Goal: Task Accomplishment & Management: Complete application form

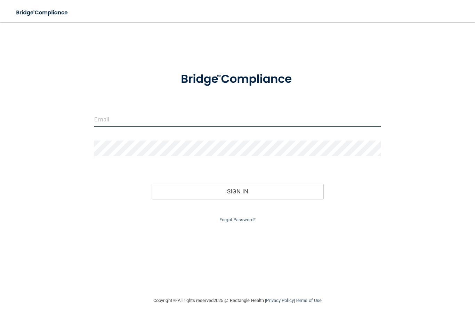
type input "[EMAIL_ADDRESS][DOMAIN_NAME]"
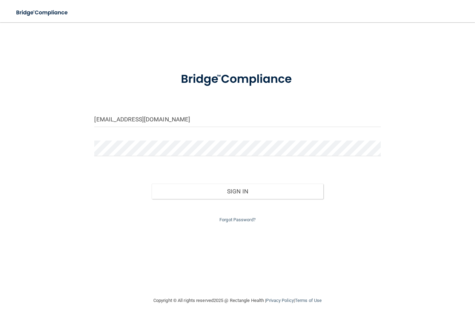
click at [237, 190] on button "Sign In" at bounding box center [238, 191] width 172 height 15
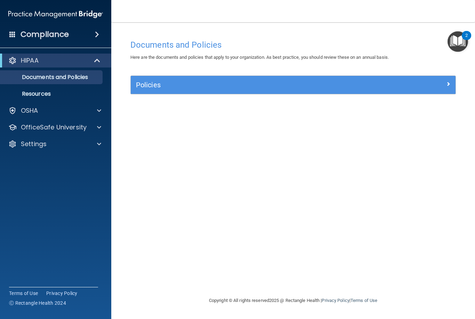
click at [459, 40] on img "Open Resource Center, 2 new notifications" at bounding box center [458, 41] width 21 height 21
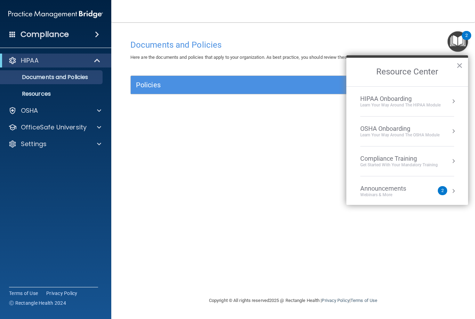
click at [439, 190] on div "2" at bounding box center [442, 190] width 9 height 9
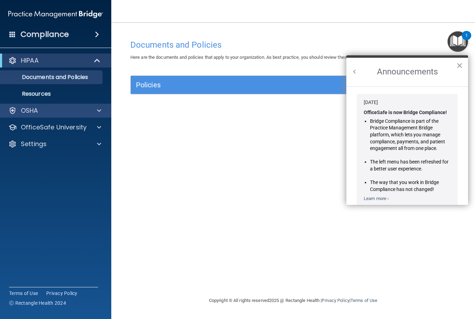
click at [99, 110] on span at bounding box center [99, 110] width 4 height 8
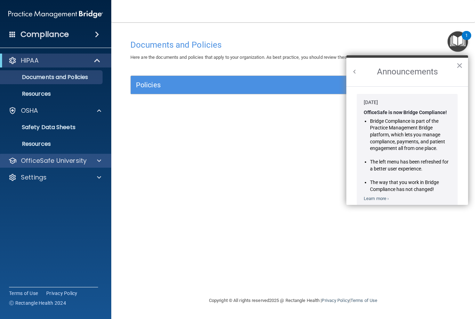
click at [101, 161] on span at bounding box center [99, 160] width 4 height 8
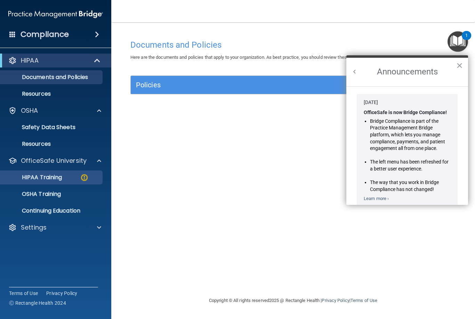
click at [81, 177] on img at bounding box center [84, 177] width 9 height 9
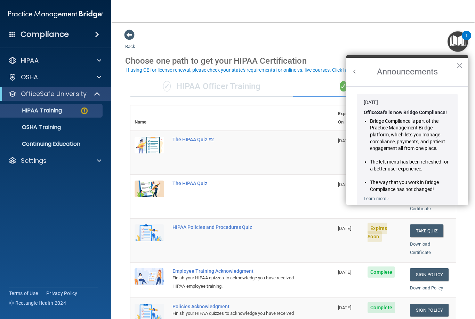
click at [460, 67] on button "×" at bounding box center [459, 65] width 7 height 11
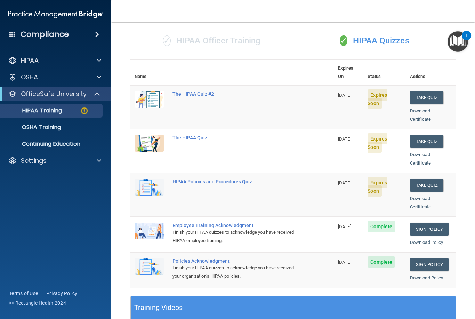
scroll to position [45, 0]
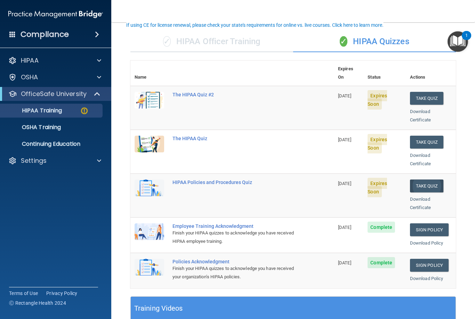
click at [432, 179] on button "Take Quiz" at bounding box center [426, 185] width 33 height 13
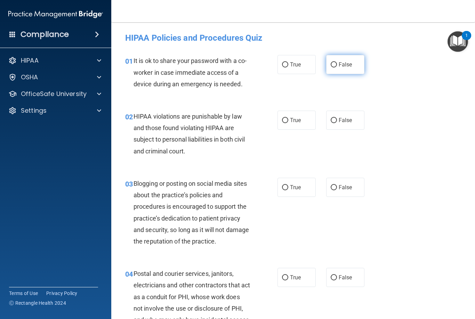
click at [344, 66] on span "False" at bounding box center [346, 64] width 14 height 7
click at [337, 66] on input "False" at bounding box center [334, 64] width 6 height 5
radio input "true"
click at [294, 120] on span "True" at bounding box center [295, 120] width 11 height 7
click at [288, 120] on input "True" at bounding box center [285, 120] width 6 height 5
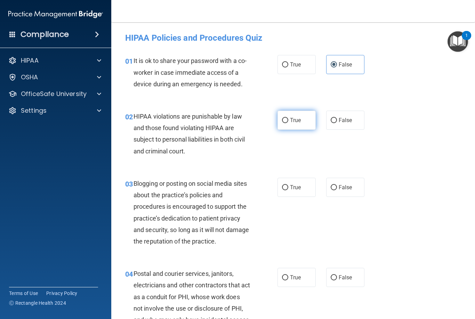
radio input "true"
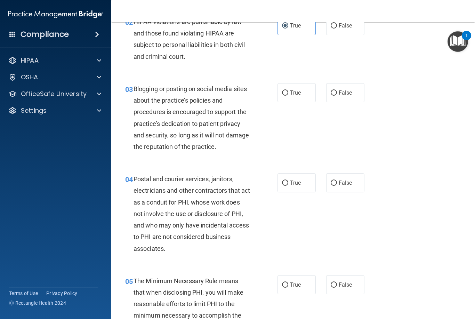
scroll to position [95, 0]
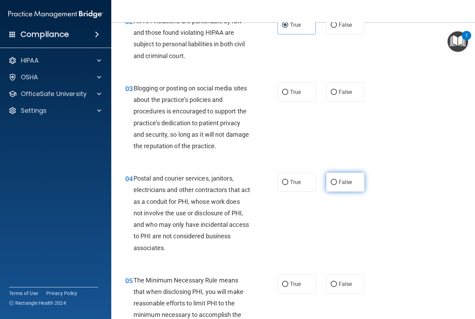
click at [352, 181] on label "False" at bounding box center [345, 181] width 38 height 19
click at [337, 181] on input "False" at bounding box center [334, 182] width 6 height 5
radio input "true"
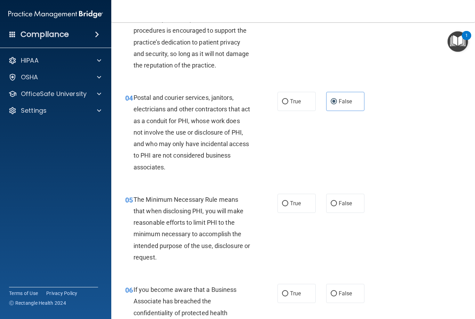
scroll to position [180, 0]
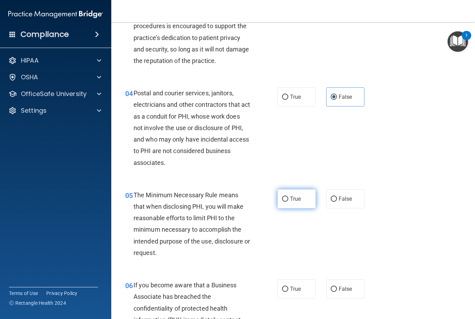
click at [290, 198] on span "True" at bounding box center [295, 198] width 11 height 7
click at [288, 198] on input "True" at bounding box center [285, 198] width 6 height 5
radio input "true"
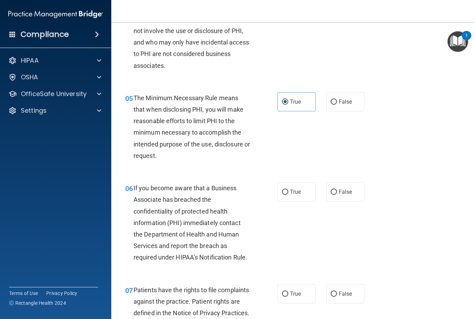
scroll to position [281, 0]
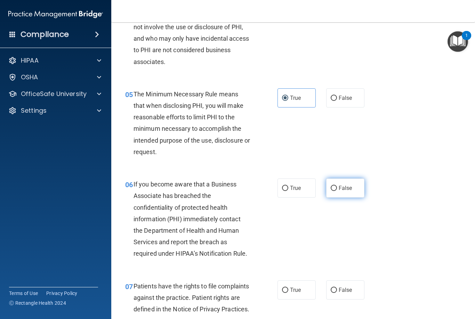
click at [339, 185] on span "False" at bounding box center [346, 188] width 14 height 7
click at [337, 186] on input "False" at bounding box center [334, 188] width 6 height 5
radio input "true"
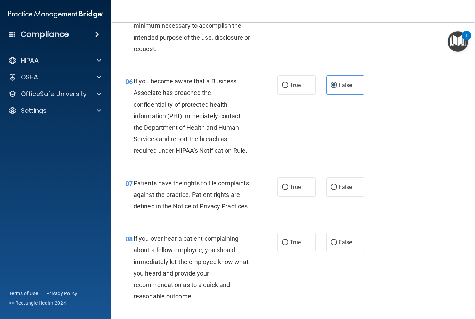
scroll to position [385, 0]
click at [287, 186] on input "True" at bounding box center [285, 186] width 6 height 5
radio input "true"
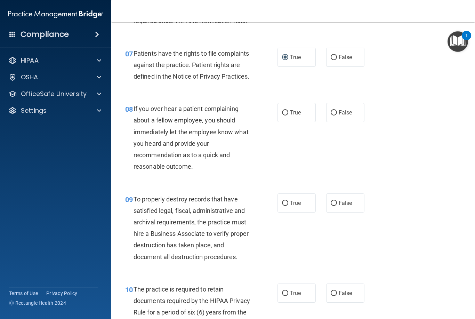
scroll to position [514, 0]
click at [297, 116] on span "True" at bounding box center [295, 113] width 11 height 7
click at [288, 116] on input "True" at bounding box center [285, 113] width 6 height 5
radio input "true"
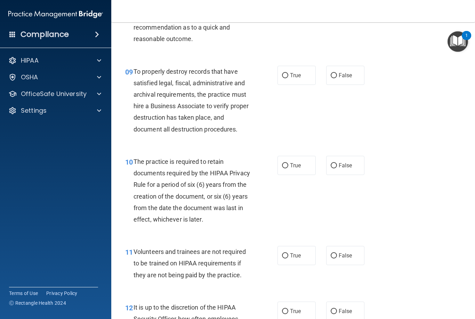
scroll to position [644, 0]
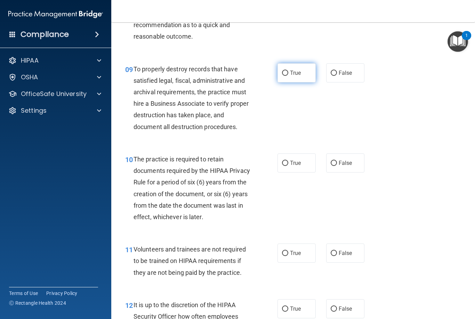
click at [290, 76] on span "True" at bounding box center [295, 73] width 11 height 7
click at [288, 76] on input "True" at bounding box center [285, 73] width 6 height 5
radio input "true"
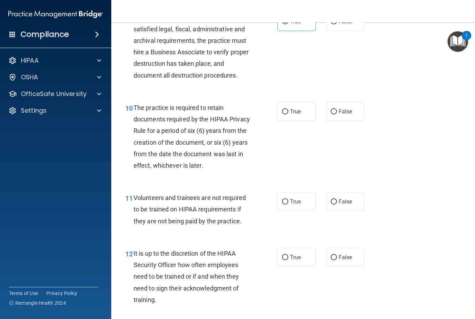
scroll to position [699, 0]
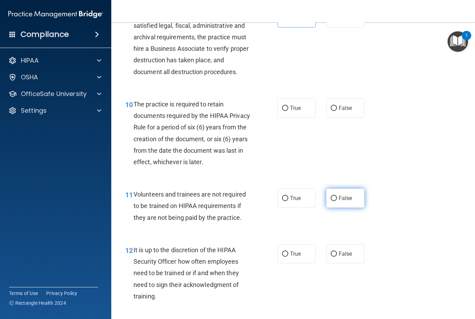
click at [340, 201] on span "False" at bounding box center [346, 198] width 14 height 7
click at [337, 201] on input "False" at bounding box center [334, 198] width 6 height 5
radio input "true"
click at [299, 111] on span "True" at bounding box center [295, 108] width 11 height 7
click at [288, 111] on input "True" at bounding box center [285, 108] width 6 height 5
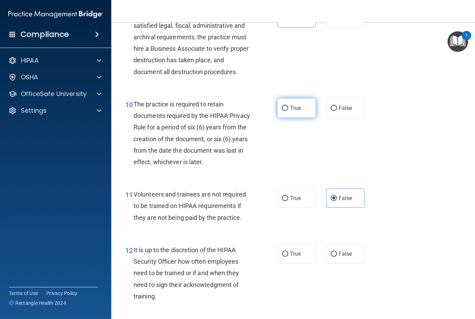
radio input "true"
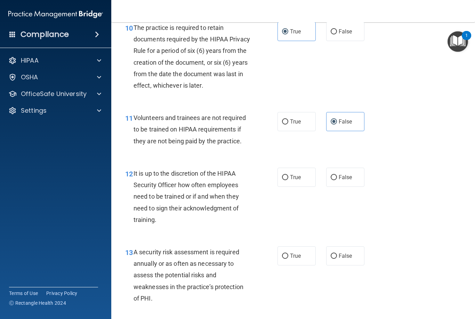
scroll to position [803, 0]
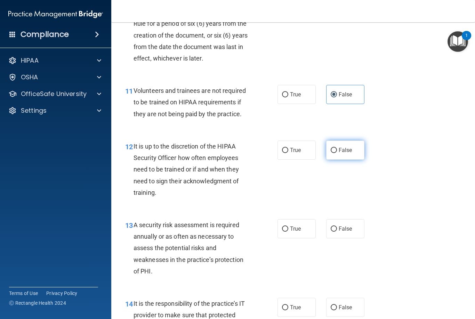
click at [345, 153] on span "False" at bounding box center [346, 150] width 14 height 7
click at [337, 153] on input "False" at bounding box center [334, 150] width 6 height 5
radio input "true"
click at [291, 232] on span "True" at bounding box center [295, 228] width 11 height 7
click at [288, 232] on input "True" at bounding box center [285, 228] width 6 height 5
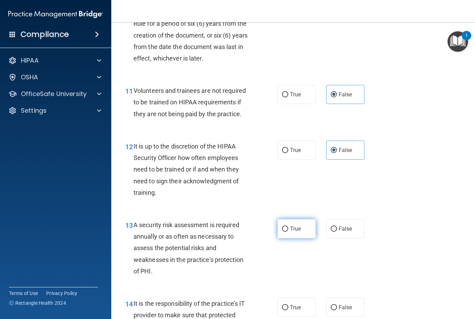
radio input "true"
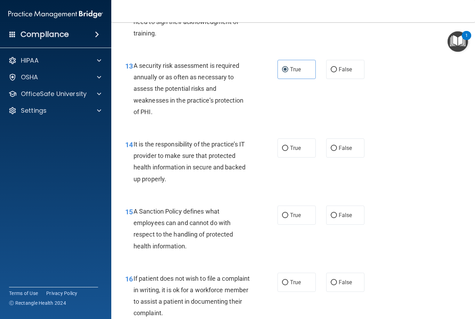
scroll to position [967, 0]
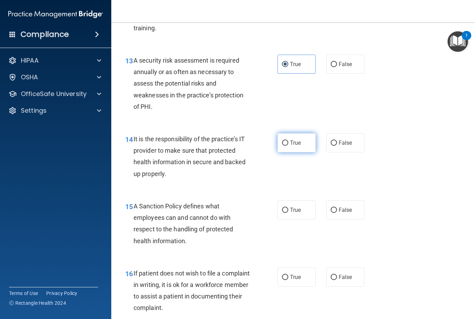
click at [297, 152] on label "True" at bounding box center [297, 142] width 38 height 19
click at [288, 146] on input "True" at bounding box center [285, 142] width 6 height 5
radio input "true"
click at [296, 219] on label "True" at bounding box center [297, 209] width 38 height 19
click at [288, 213] on input "True" at bounding box center [285, 210] width 6 height 5
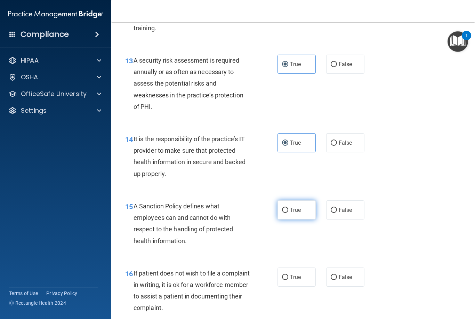
radio input "true"
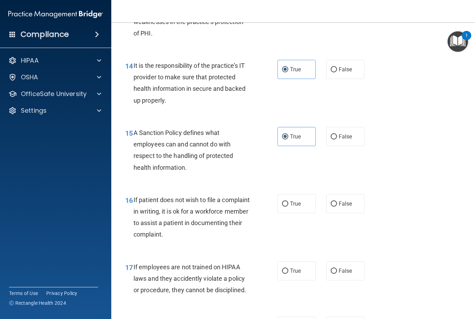
scroll to position [1043, 0]
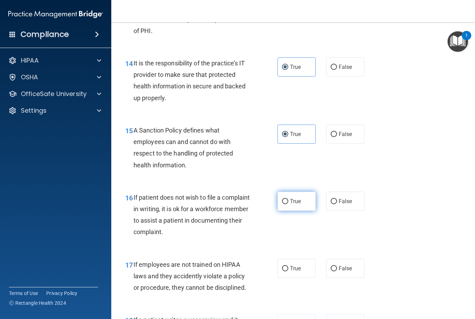
click at [302, 208] on label "True" at bounding box center [297, 201] width 38 height 19
click at [288, 204] on input "True" at bounding box center [285, 201] width 6 height 5
radio input "true"
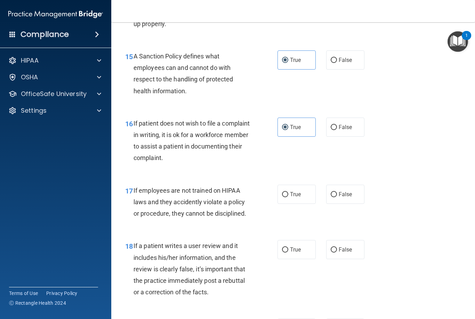
scroll to position [1120, 0]
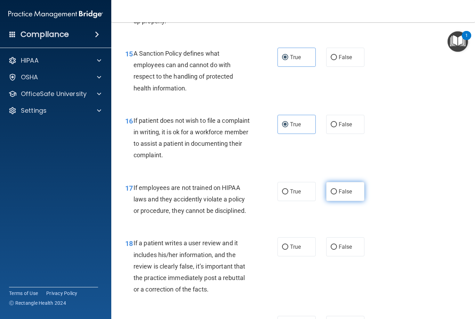
click at [345, 195] on span "False" at bounding box center [346, 191] width 14 height 7
click at [337, 194] on input "False" at bounding box center [334, 191] width 6 height 5
radio input "true"
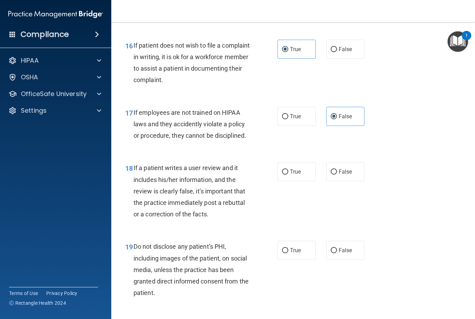
scroll to position [1195, 0]
click at [344, 175] on span "False" at bounding box center [346, 171] width 14 height 7
click at [337, 174] on input "False" at bounding box center [334, 171] width 6 height 5
radio input "true"
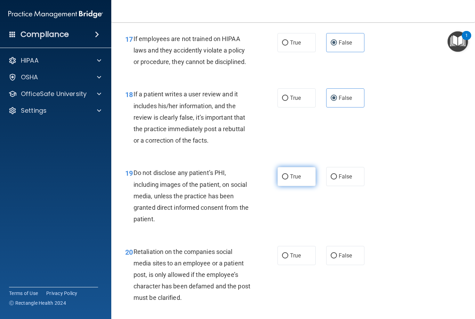
click at [295, 185] on label "True" at bounding box center [297, 176] width 38 height 19
click at [288, 179] on input "True" at bounding box center [285, 176] width 6 height 5
radio input "true"
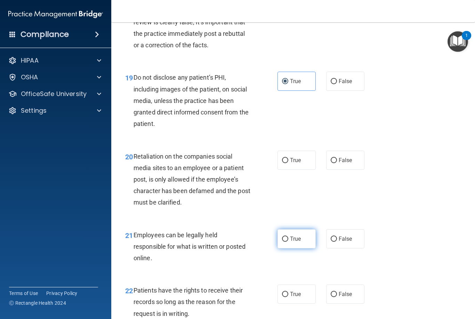
click at [291, 242] on span "True" at bounding box center [295, 238] width 11 height 7
click at [288, 242] on input "True" at bounding box center [285, 238] width 6 height 5
radio input "true"
click at [338, 167] on label "False" at bounding box center [345, 160] width 38 height 19
click at [337, 163] on input "False" at bounding box center [334, 160] width 6 height 5
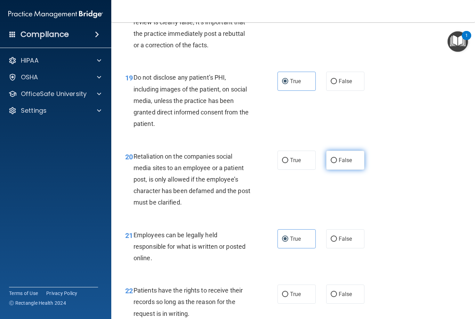
radio input "true"
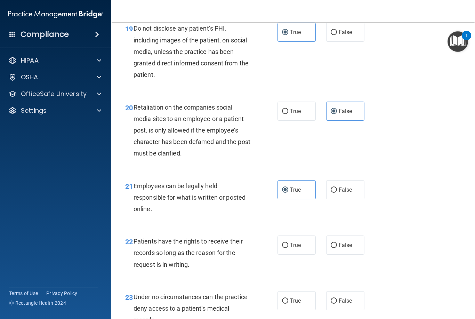
scroll to position [1443, 0]
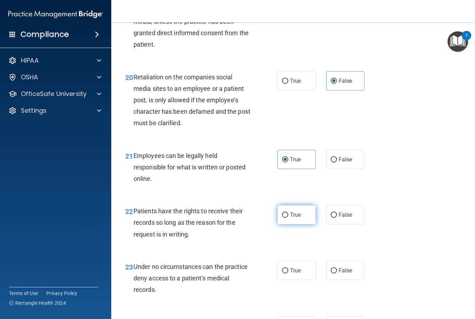
click at [293, 218] on span "True" at bounding box center [295, 214] width 11 height 7
click at [288, 218] on input "True" at bounding box center [285, 214] width 6 height 5
radio input "true"
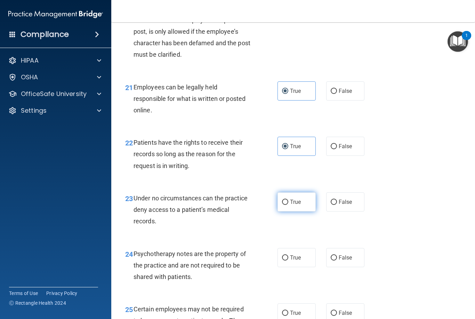
click at [294, 210] on label "True" at bounding box center [297, 201] width 38 height 19
click at [288, 205] on input "True" at bounding box center [285, 202] width 6 height 5
radio input "true"
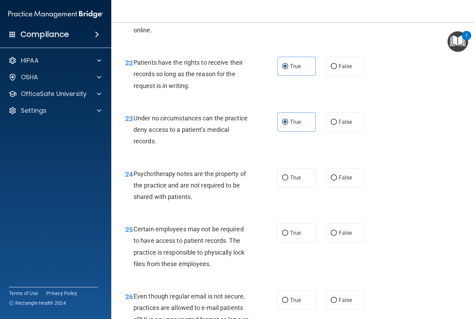
scroll to position [1595, 0]
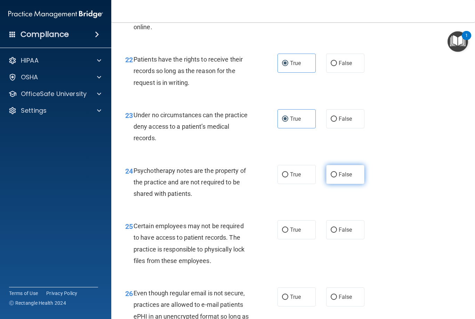
click at [341, 177] on span "False" at bounding box center [346, 174] width 14 height 7
click at [337, 177] on input "False" at bounding box center [334, 174] width 6 height 5
radio input "true"
click at [292, 238] on label "True" at bounding box center [297, 229] width 38 height 19
click at [288, 233] on input "True" at bounding box center [285, 229] width 6 height 5
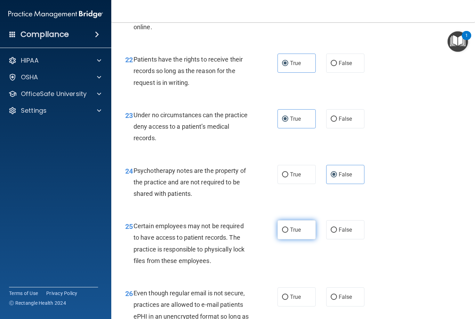
radio input "true"
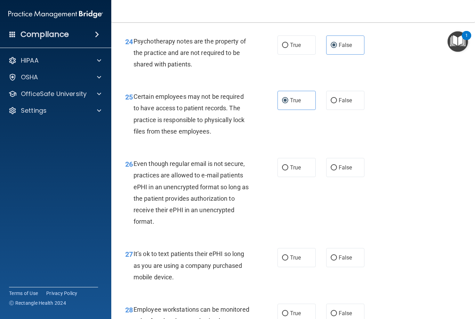
scroll to position [1726, 0]
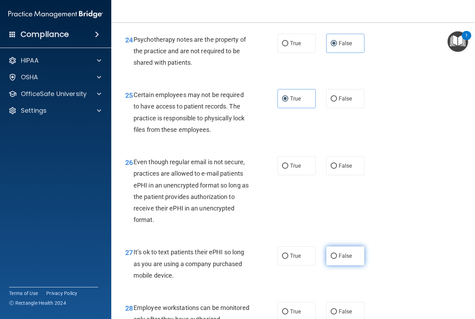
click at [347, 259] on span "False" at bounding box center [346, 255] width 14 height 7
click at [337, 259] on input "False" at bounding box center [334, 256] width 6 height 5
radio input "true"
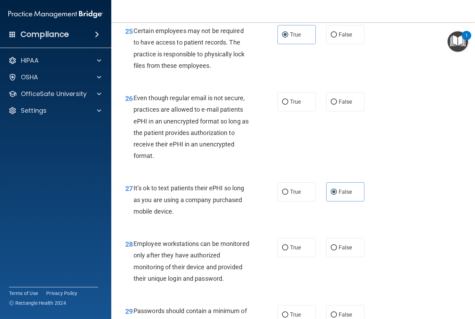
scroll to position [1791, 0]
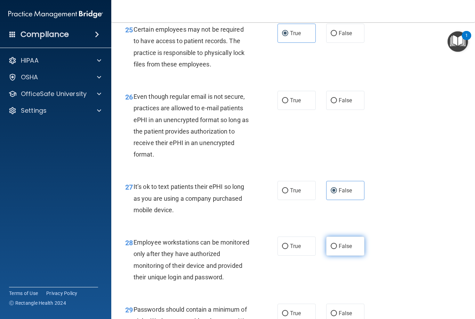
click at [350, 249] on span "False" at bounding box center [346, 246] width 14 height 7
click at [337, 249] on input "False" at bounding box center [334, 246] width 6 height 5
radio input "true"
click at [343, 106] on label "False" at bounding box center [345, 100] width 38 height 19
click at [337, 103] on input "False" at bounding box center [334, 100] width 6 height 5
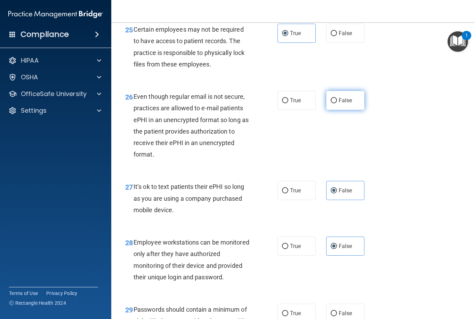
radio input "true"
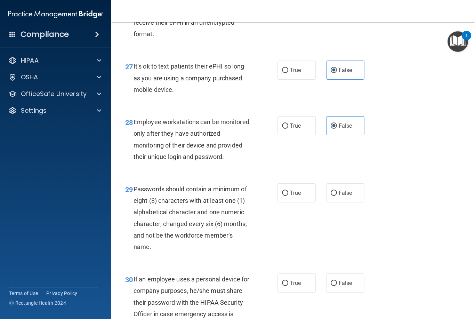
scroll to position [1914, 0]
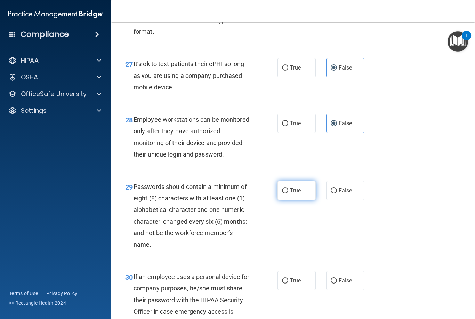
click at [298, 191] on span "True" at bounding box center [295, 190] width 11 height 7
click at [288, 191] on input "True" at bounding box center [285, 190] width 6 height 5
radio input "true"
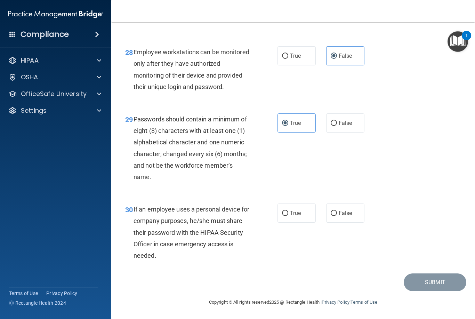
scroll to position [1982, 0]
click at [293, 214] on span "True" at bounding box center [295, 213] width 11 height 7
click at [288, 214] on input "True" at bounding box center [285, 213] width 6 height 5
radio input "true"
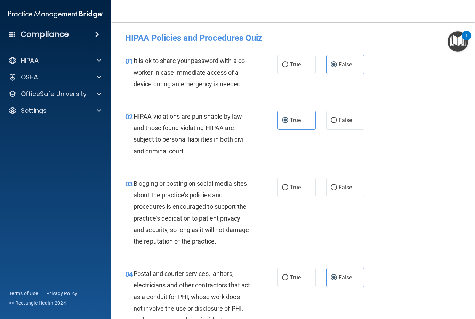
scroll to position [0, 0]
click at [349, 187] on span "False" at bounding box center [346, 187] width 14 height 7
click at [337, 187] on input "False" at bounding box center [334, 187] width 6 height 5
radio input "true"
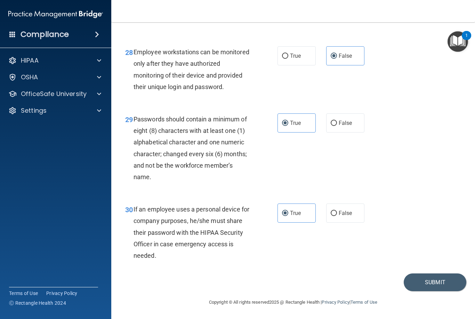
scroll to position [1982, 0]
click at [426, 284] on button "Submit" at bounding box center [435, 282] width 63 height 18
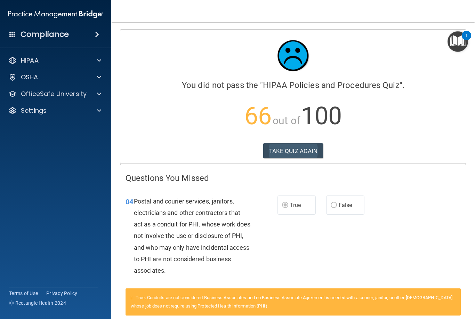
click at [299, 150] on button "TAKE QUIZ AGAIN" at bounding box center [293, 150] width 60 height 15
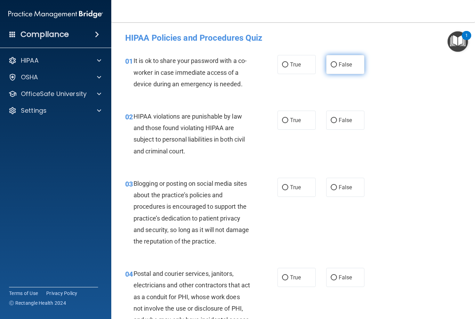
click at [339, 67] on span "False" at bounding box center [346, 64] width 14 height 7
click at [337, 67] on input "False" at bounding box center [334, 64] width 6 height 5
radio input "true"
click at [296, 120] on span "True" at bounding box center [295, 120] width 11 height 7
click at [288, 120] on input "True" at bounding box center [285, 120] width 6 height 5
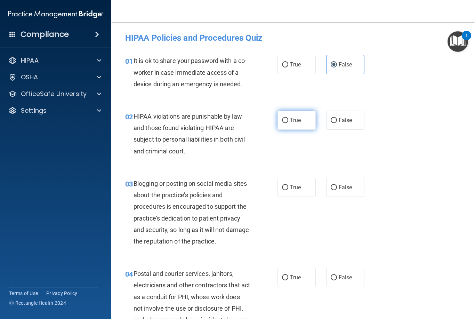
radio input "true"
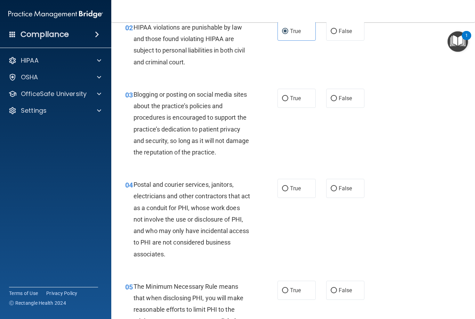
scroll to position [104, 0]
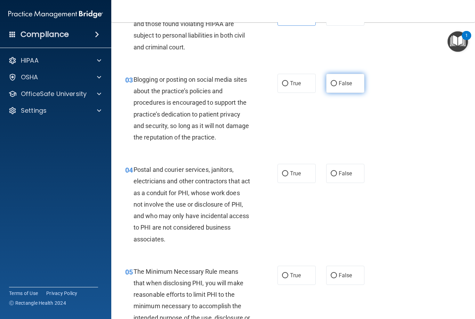
click at [342, 86] on span "False" at bounding box center [346, 83] width 14 height 7
click at [337, 86] on input "False" at bounding box center [334, 83] width 6 height 5
radio input "true"
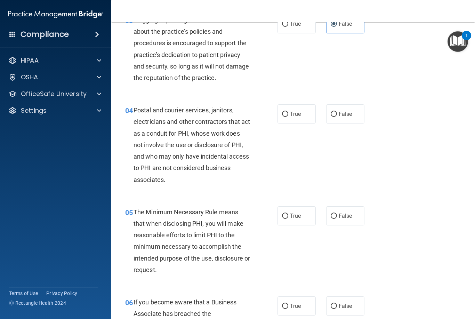
scroll to position [164, 0]
click at [298, 115] on span "True" at bounding box center [295, 113] width 11 height 7
click at [288, 115] on input "True" at bounding box center [285, 113] width 6 height 5
radio input "true"
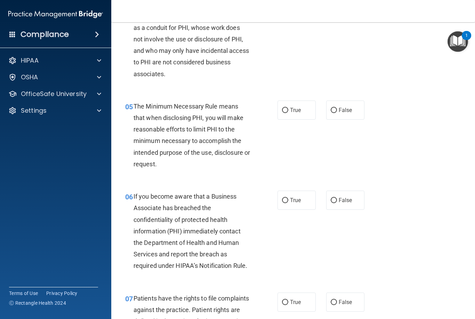
scroll to position [272, 0]
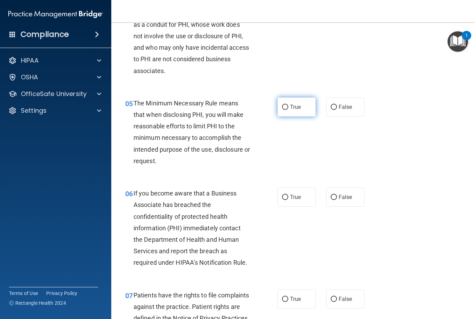
click at [294, 105] on span "True" at bounding box center [295, 107] width 11 height 7
click at [288, 105] on input "True" at bounding box center [285, 107] width 6 height 5
radio input "true"
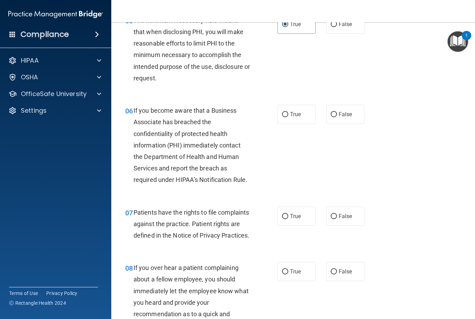
scroll to position [358, 0]
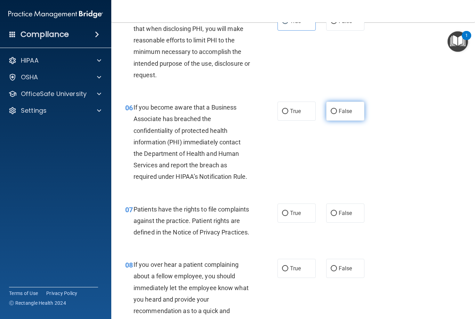
click at [348, 111] on span "False" at bounding box center [346, 111] width 14 height 7
click at [337, 111] on input "False" at bounding box center [334, 111] width 6 height 5
radio input "true"
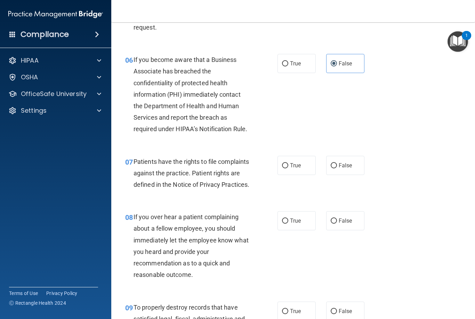
scroll to position [407, 0]
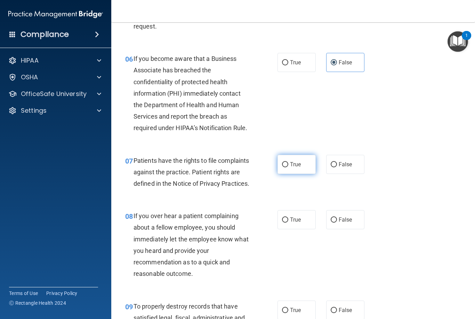
click at [297, 163] on span "True" at bounding box center [295, 164] width 11 height 7
click at [288, 163] on input "True" at bounding box center [285, 164] width 6 height 5
radio input "true"
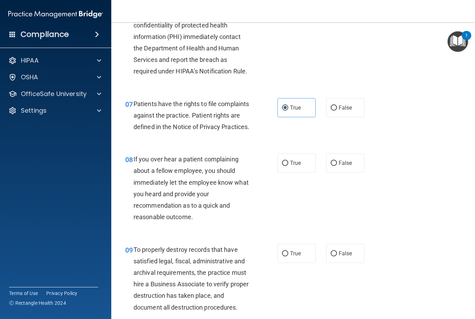
scroll to position [466, 0]
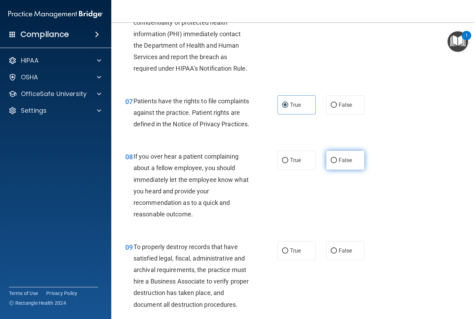
click at [342, 163] on span "False" at bounding box center [346, 160] width 14 height 7
click at [337, 163] on input "False" at bounding box center [334, 160] width 6 height 5
radio input "true"
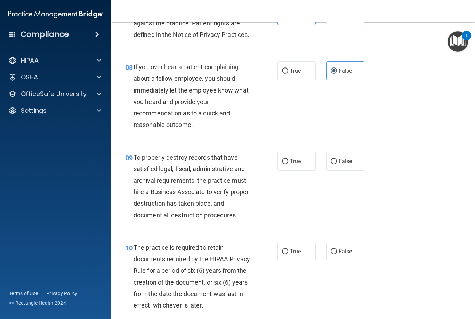
scroll to position [605, 0]
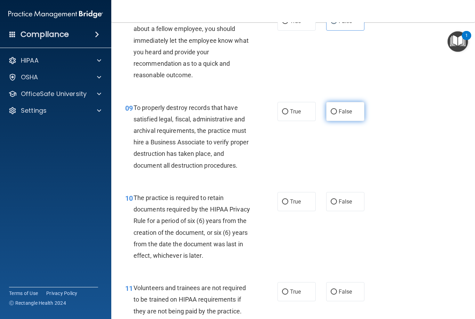
click at [340, 115] on span "False" at bounding box center [346, 111] width 14 height 7
click at [337, 114] on input "False" at bounding box center [334, 111] width 6 height 5
radio input "true"
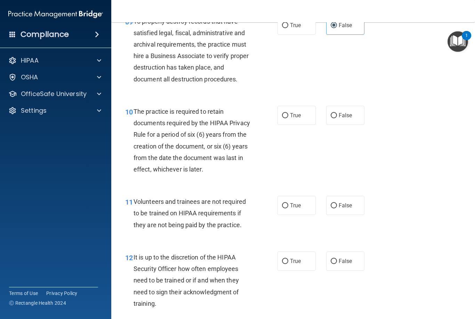
scroll to position [692, 0]
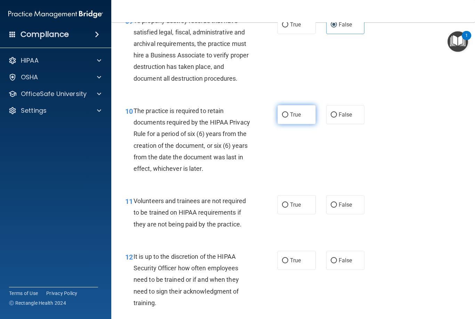
click at [292, 118] on span "True" at bounding box center [295, 114] width 11 height 7
click at [288, 118] on input "True" at bounding box center [285, 114] width 6 height 5
radio input "true"
click at [348, 208] on span "False" at bounding box center [346, 204] width 14 height 7
click at [337, 208] on input "False" at bounding box center [334, 204] width 6 height 5
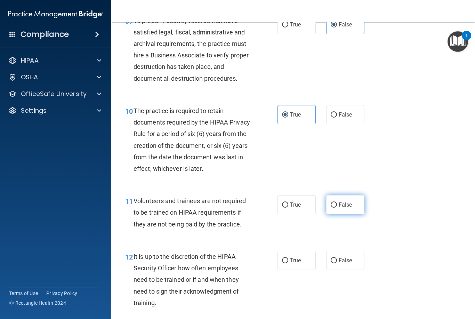
radio input "true"
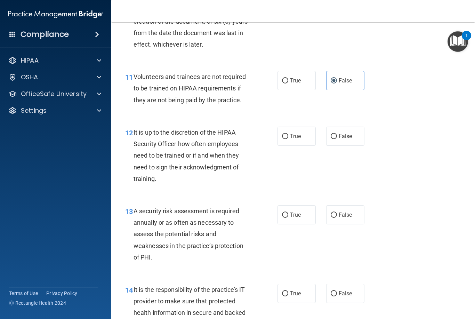
scroll to position [817, 0]
click at [336, 139] on input "False" at bounding box center [334, 136] width 6 height 5
radio input "true"
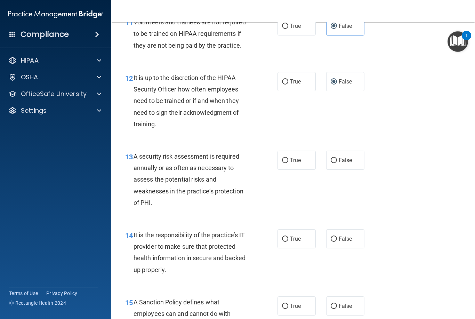
scroll to position [872, 0]
click at [294, 163] on span "True" at bounding box center [295, 159] width 11 height 7
click at [288, 163] on input "True" at bounding box center [285, 160] width 6 height 5
radio input "true"
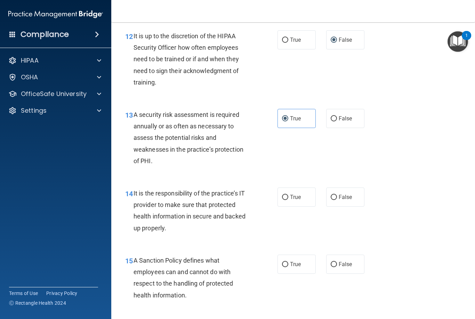
scroll to position [913, 0]
click at [343, 200] on span "False" at bounding box center [346, 196] width 14 height 7
click at [337, 200] on input "False" at bounding box center [334, 196] width 6 height 5
radio input "true"
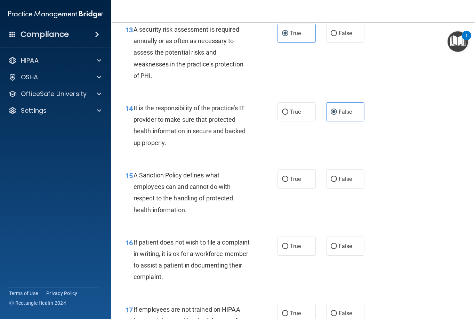
scroll to position [999, 0]
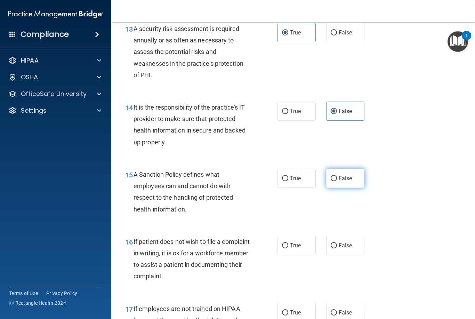
click at [345, 182] on span "False" at bounding box center [346, 178] width 14 height 7
click at [337, 181] on input "False" at bounding box center [334, 178] width 6 height 5
radio input "true"
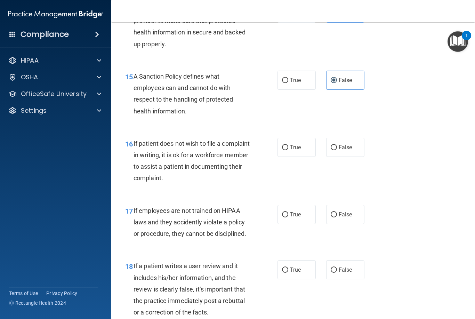
scroll to position [1097, 0]
click at [297, 151] on span "True" at bounding box center [295, 147] width 11 height 7
click at [288, 150] on input "True" at bounding box center [285, 147] width 6 height 5
radio input "true"
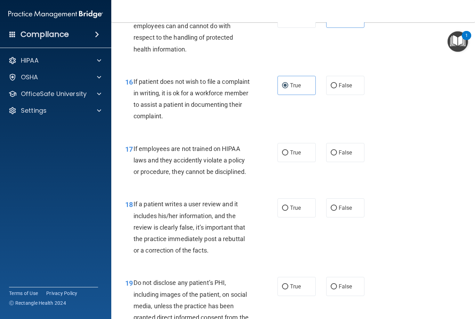
scroll to position [1159, 0]
click at [340, 161] on label "False" at bounding box center [345, 151] width 38 height 19
click at [337, 155] on input "False" at bounding box center [334, 152] width 6 height 5
radio input "true"
click at [336, 217] on label "False" at bounding box center [345, 207] width 38 height 19
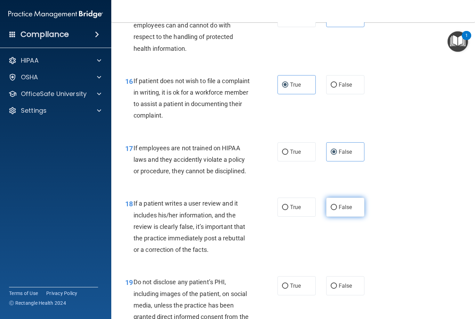
click at [336, 210] on input "False" at bounding box center [334, 207] width 6 height 5
radio input "true"
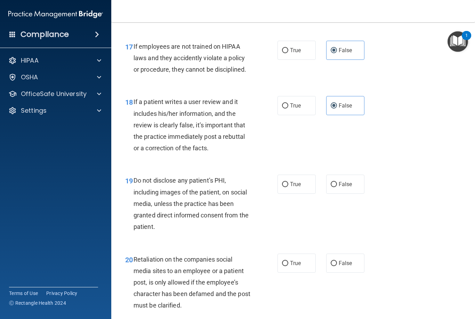
scroll to position [1268, 0]
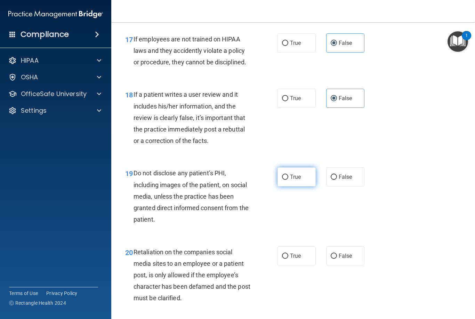
click at [299, 180] on span "True" at bounding box center [295, 177] width 11 height 7
click at [288, 180] on input "True" at bounding box center [285, 177] width 6 height 5
radio input "true"
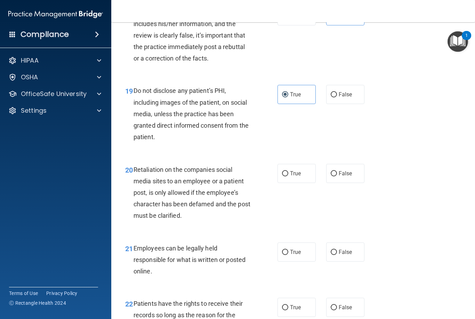
scroll to position [1355, 0]
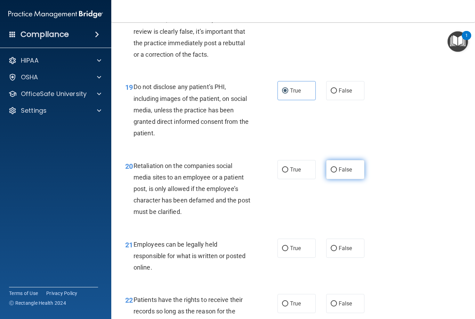
click at [343, 178] on label "False" at bounding box center [345, 169] width 38 height 19
click at [337, 172] on input "False" at bounding box center [334, 169] width 6 height 5
radio input "true"
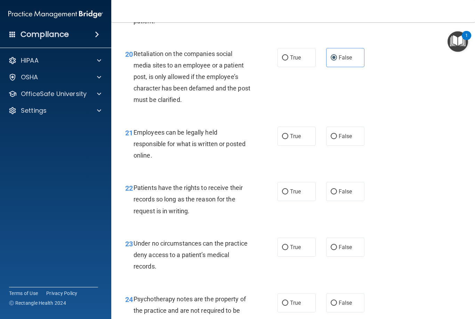
scroll to position [1468, 0]
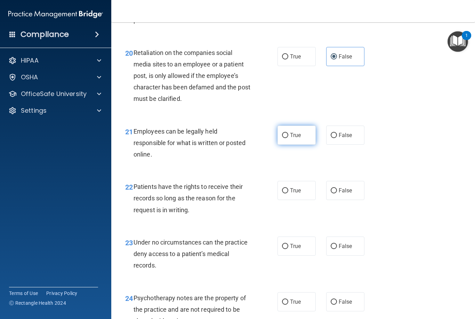
click at [291, 138] on span "True" at bounding box center [295, 135] width 11 height 7
click at [288, 138] on input "True" at bounding box center [285, 135] width 6 height 5
radio input "true"
click at [340, 198] on label "False" at bounding box center [345, 190] width 38 height 19
click at [337, 193] on input "False" at bounding box center [334, 190] width 6 height 5
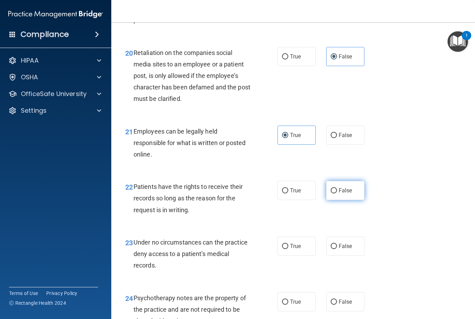
radio input "true"
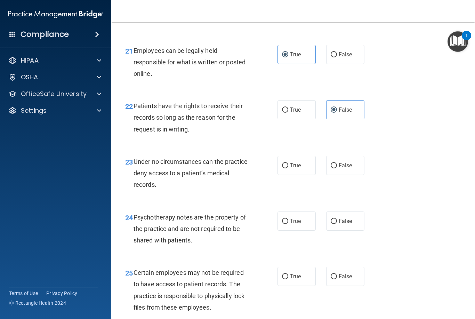
scroll to position [1550, 0]
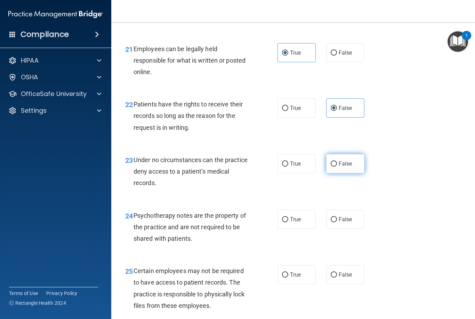
click at [343, 167] on span "False" at bounding box center [346, 163] width 14 height 7
click at [337, 167] on input "False" at bounding box center [334, 163] width 6 height 5
radio input "true"
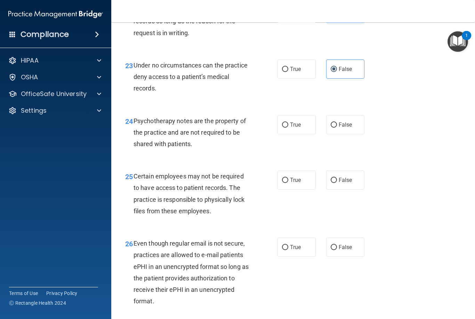
scroll to position [1644, 0]
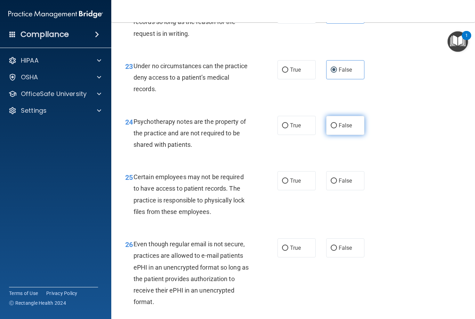
click at [343, 133] on label "False" at bounding box center [345, 125] width 38 height 19
click at [337, 128] on input "False" at bounding box center [334, 125] width 6 height 5
radio input "true"
click at [297, 126] on span "True" at bounding box center [295, 125] width 11 height 7
click at [288, 126] on input "True" at bounding box center [285, 125] width 6 height 5
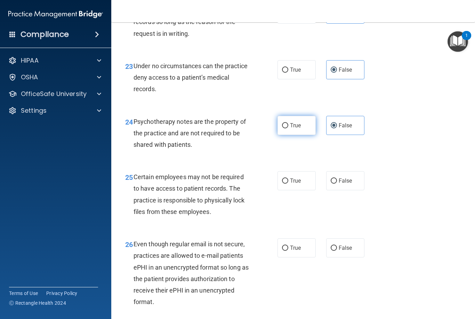
radio input "true"
radio input "false"
click at [295, 251] on span "True" at bounding box center [295, 247] width 11 height 7
click at [288, 251] on input "True" at bounding box center [285, 248] width 6 height 5
radio input "true"
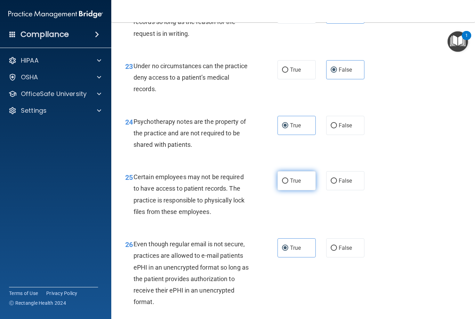
click at [288, 186] on label "True" at bounding box center [297, 180] width 38 height 19
click at [288, 184] on input "True" at bounding box center [285, 180] width 6 height 5
radio input "true"
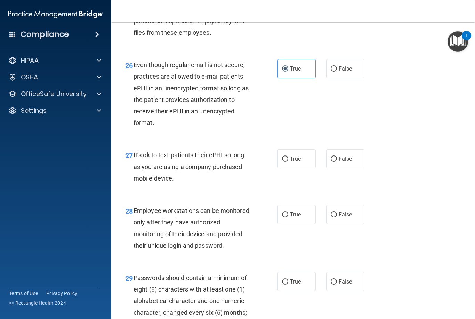
scroll to position [1823, 0]
click at [340, 167] on label "False" at bounding box center [345, 158] width 38 height 19
click at [337, 161] on input "False" at bounding box center [334, 158] width 6 height 5
radio input "true"
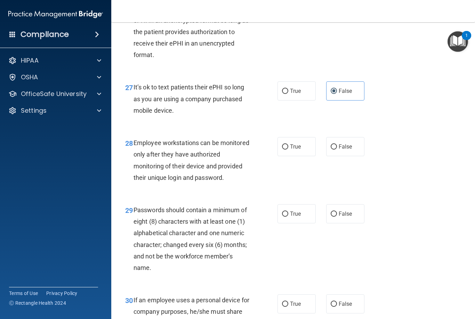
scroll to position [1893, 0]
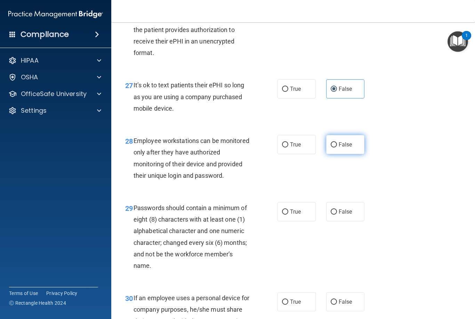
click at [344, 148] on span "False" at bounding box center [346, 144] width 14 height 7
click at [337, 147] on input "False" at bounding box center [334, 144] width 6 height 5
radio input "true"
click at [288, 211] on label "True" at bounding box center [297, 211] width 38 height 19
click at [288, 211] on input "True" at bounding box center [285, 211] width 6 height 5
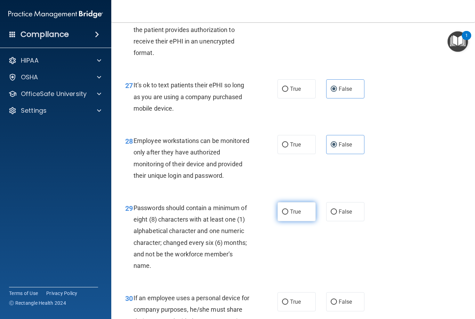
radio input "true"
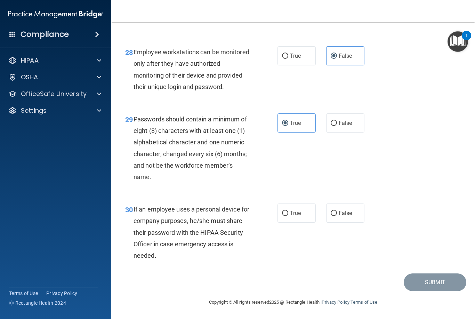
scroll to position [1982, 0]
click at [343, 215] on span "False" at bounding box center [346, 213] width 14 height 7
click at [337, 215] on input "False" at bounding box center [334, 213] width 6 height 5
radio input "true"
click at [414, 287] on button "Submit" at bounding box center [435, 282] width 63 height 18
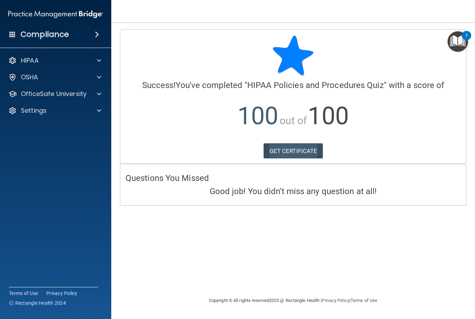
click at [281, 148] on link "GET CERTIFICATE" at bounding box center [293, 150] width 59 height 15
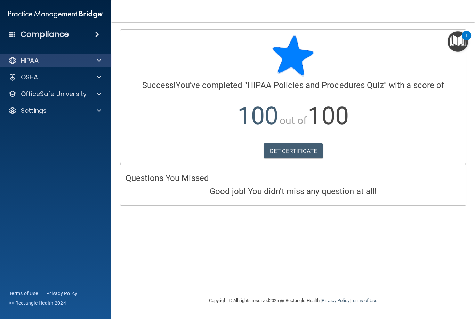
click at [100, 61] on span at bounding box center [99, 60] width 4 height 8
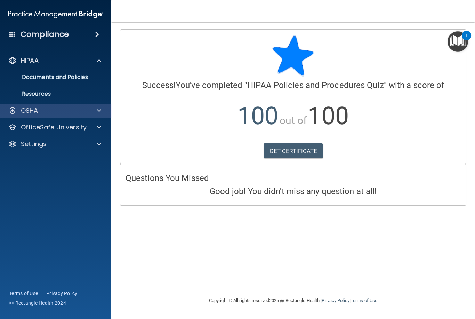
click at [101, 110] on div at bounding box center [97, 110] width 17 height 8
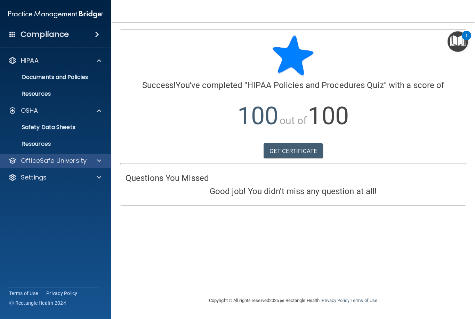
click at [98, 160] on span at bounding box center [99, 160] width 4 height 8
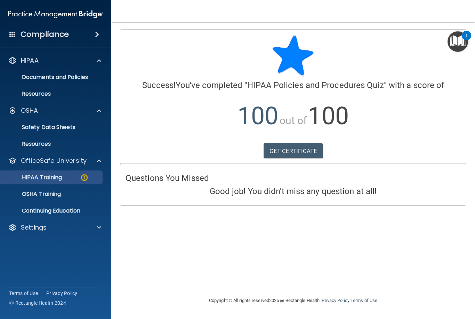
click at [85, 178] on img at bounding box center [84, 177] width 9 height 9
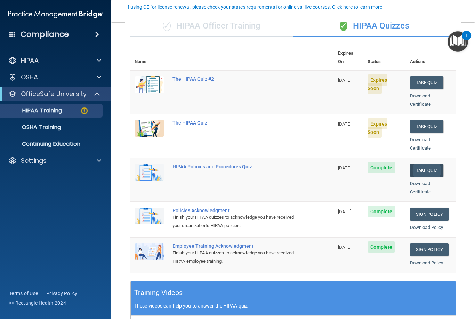
scroll to position [63, 0]
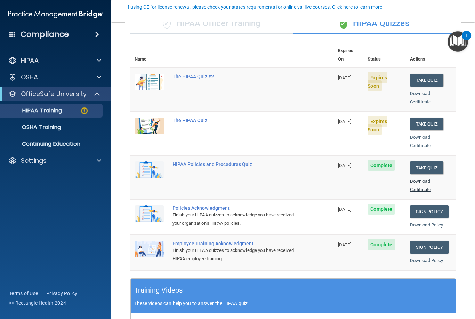
click at [421, 178] on link "Download Certificate" at bounding box center [420, 185] width 21 height 14
click at [425, 118] on button "Take Quiz" at bounding box center [426, 124] width 33 height 13
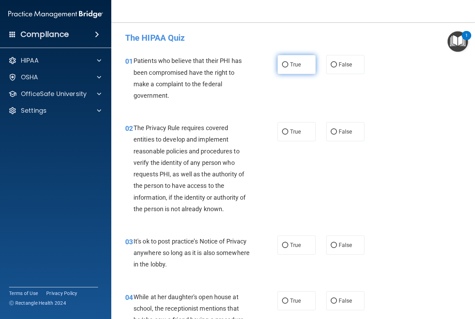
click at [291, 65] on span "True" at bounding box center [295, 64] width 11 height 7
click at [288, 65] on input "True" at bounding box center [285, 64] width 6 height 5
radio input "true"
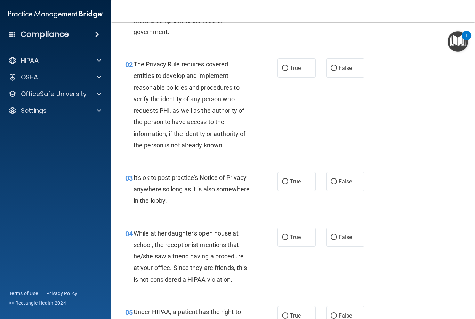
scroll to position [64, 0]
click at [293, 65] on span "True" at bounding box center [295, 67] width 11 height 7
click at [288, 65] on input "True" at bounding box center [285, 67] width 6 height 5
radio input "true"
click at [298, 183] on span "True" at bounding box center [295, 181] width 11 height 7
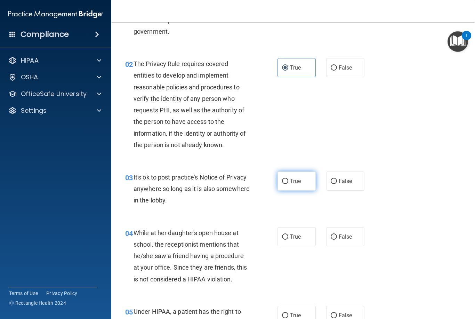
click at [288, 183] on input "True" at bounding box center [285, 181] width 6 height 5
radio input "true"
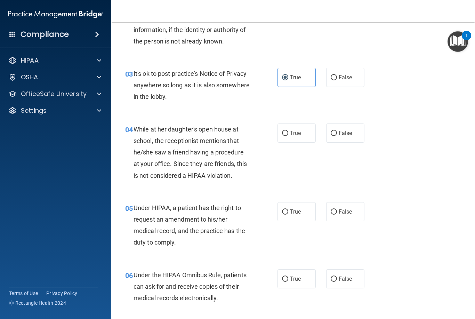
scroll to position [167, 0]
click at [339, 134] on span "False" at bounding box center [346, 133] width 14 height 7
click at [337, 134] on input "False" at bounding box center [334, 133] width 6 height 5
radio input "true"
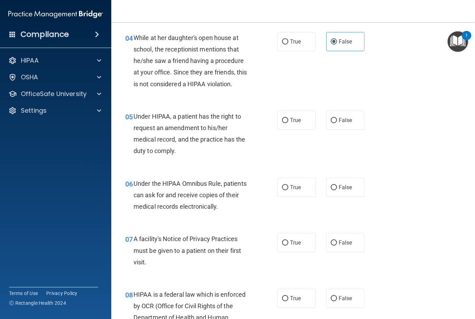
scroll to position [264, 0]
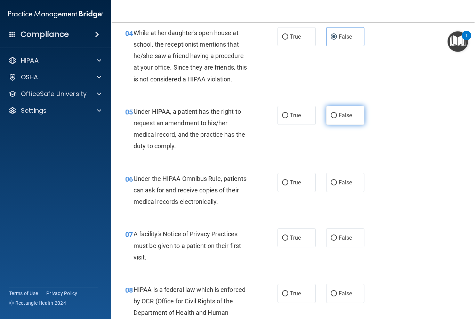
click at [345, 117] on label "False" at bounding box center [345, 115] width 38 height 19
click at [337, 117] on input "False" at bounding box center [334, 115] width 6 height 5
radio input "true"
click at [295, 182] on span "True" at bounding box center [295, 182] width 11 height 7
click at [288, 182] on input "True" at bounding box center [285, 182] width 6 height 5
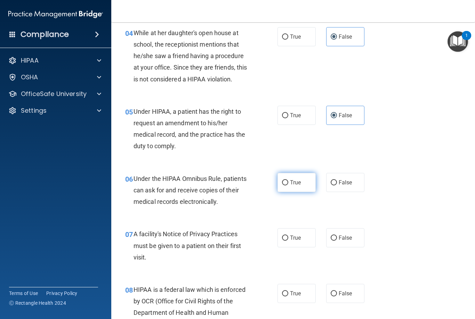
radio input "true"
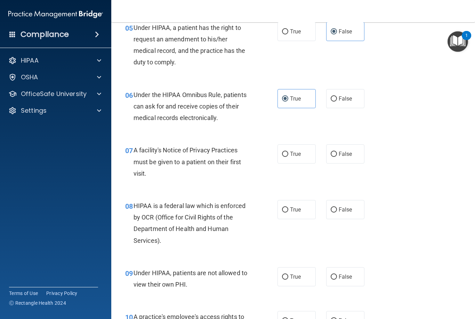
scroll to position [348, 0]
click at [294, 155] on label "True" at bounding box center [297, 153] width 38 height 19
click at [288, 155] on input "True" at bounding box center [285, 153] width 6 height 5
radio input "true"
click at [348, 274] on span "False" at bounding box center [346, 276] width 14 height 7
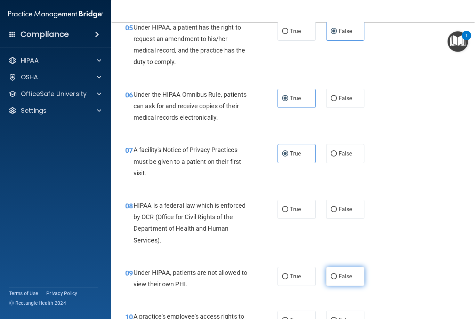
click at [337, 274] on input "False" at bounding box center [334, 276] width 6 height 5
radio input "true"
click at [297, 211] on label "True" at bounding box center [297, 209] width 38 height 19
click at [288, 211] on input "True" at bounding box center [285, 209] width 6 height 5
radio input "true"
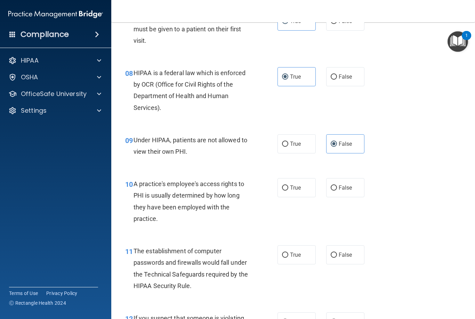
scroll to position [483, 0]
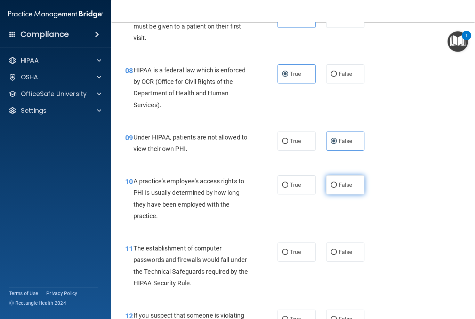
click at [343, 182] on span "False" at bounding box center [346, 185] width 14 height 7
click at [337, 183] on input "False" at bounding box center [334, 185] width 6 height 5
radio input "true"
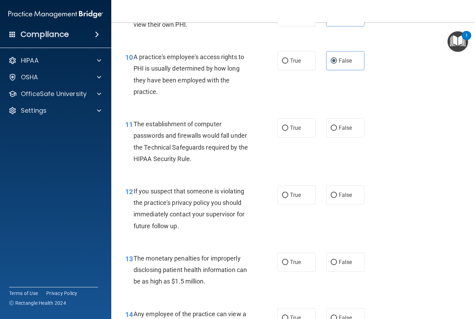
scroll to position [610, 0]
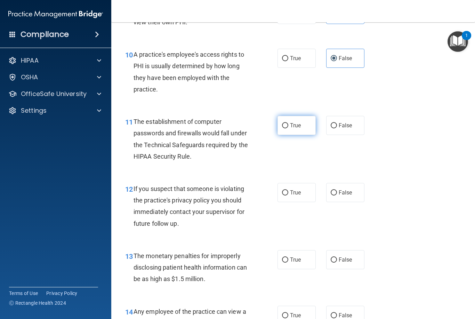
click at [294, 123] on span "True" at bounding box center [295, 125] width 11 height 7
click at [288, 123] on input "True" at bounding box center [285, 125] width 6 height 5
radio input "true"
click at [295, 194] on label "True" at bounding box center [297, 192] width 38 height 19
click at [288, 194] on input "True" at bounding box center [285, 192] width 6 height 5
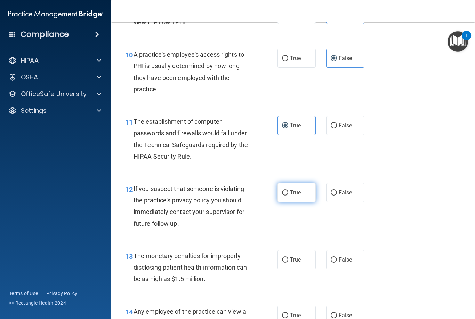
radio input "true"
click at [298, 260] on label "True" at bounding box center [297, 259] width 38 height 19
click at [288, 260] on input "True" at bounding box center [285, 259] width 6 height 5
radio input "true"
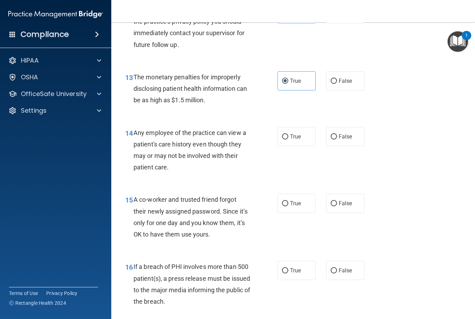
scroll to position [788, 0]
click at [348, 137] on label "False" at bounding box center [345, 136] width 38 height 19
click at [337, 137] on input "False" at bounding box center [334, 137] width 6 height 5
radio input "true"
click at [348, 200] on span "False" at bounding box center [346, 203] width 14 height 7
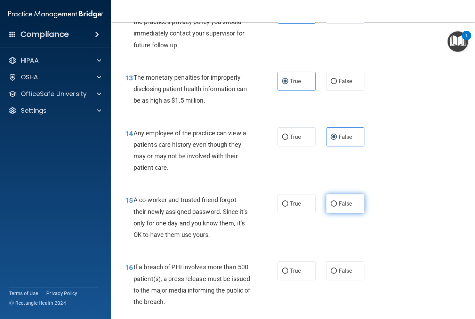
click at [337, 201] on input "False" at bounding box center [334, 203] width 6 height 5
radio input "true"
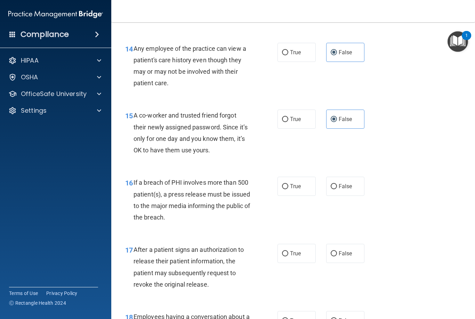
scroll to position [875, 0]
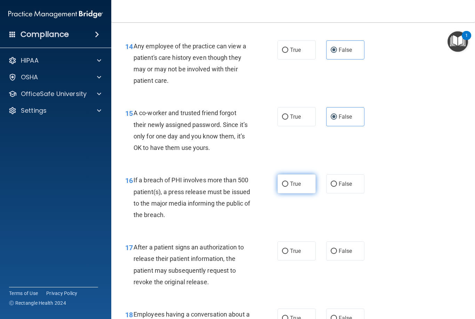
click at [300, 183] on label "True" at bounding box center [297, 183] width 38 height 19
click at [288, 183] on input "True" at bounding box center [285, 184] width 6 height 5
radio input "true"
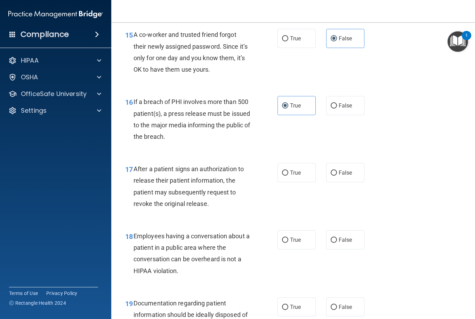
scroll to position [954, 0]
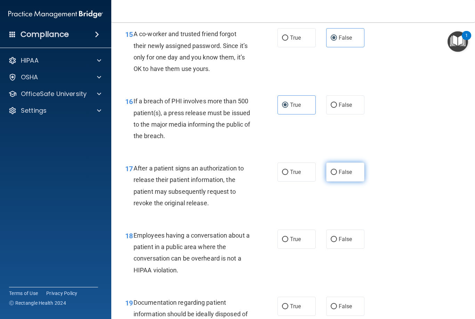
click at [354, 170] on label "False" at bounding box center [345, 171] width 38 height 19
click at [337, 170] on input "False" at bounding box center [334, 172] width 6 height 5
radio input "true"
click at [303, 168] on label "True" at bounding box center [297, 171] width 38 height 19
click at [288, 170] on input "True" at bounding box center [285, 172] width 6 height 5
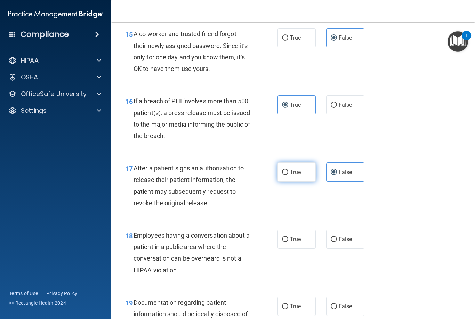
radio input "true"
radio input "false"
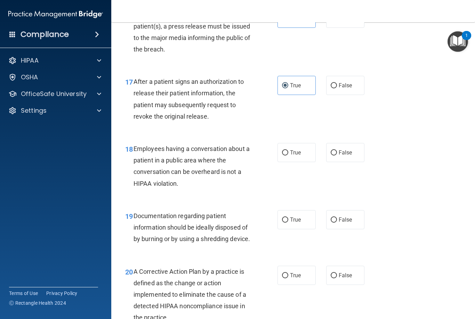
scroll to position [1043, 0]
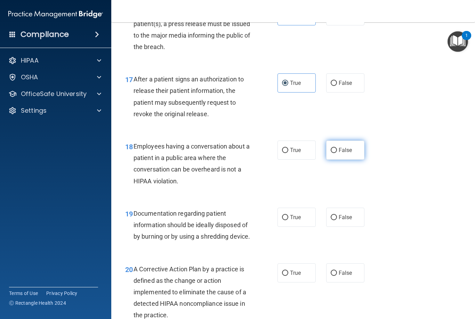
click at [351, 147] on span "False" at bounding box center [346, 150] width 14 height 7
click at [337, 148] on input "False" at bounding box center [334, 150] width 6 height 5
radio input "true"
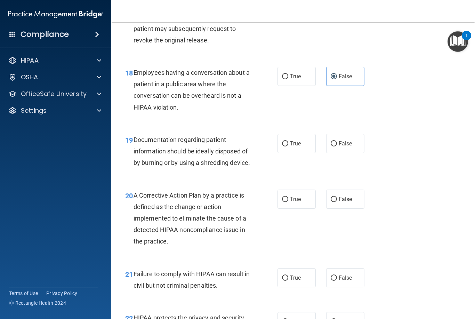
scroll to position [1126, 0]
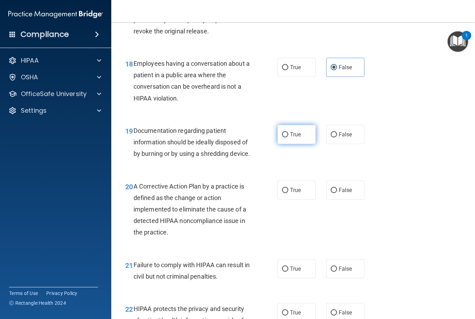
click at [299, 131] on span "True" at bounding box center [295, 134] width 11 height 7
click at [288, 132] on input "True" at bounding box center [285, 134] width 6 height 5
radio input "true"
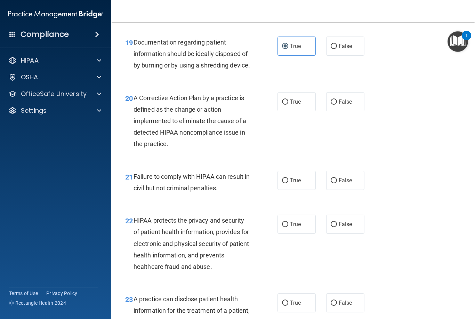
scroll to position [1219, 0]
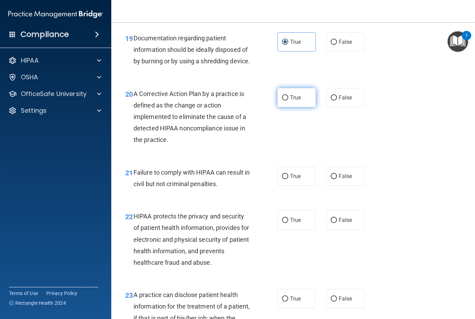
click at [289, 105] on label "True" at bounding box center [297, 97] width 38 height 19
click at [288, 101] on input "True" at bounding box center [285, 97] width 6 height 5
radio input "true"
click at [355, 186] on label "False" at bounding box center [345, 176] width 38 height 19
click at [337, 179] on input "False" at bounding box center [334, 176] width 6 height 5
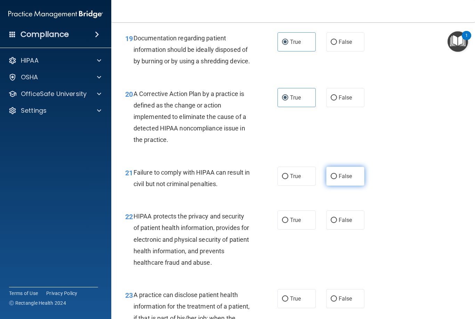
radio input "true"
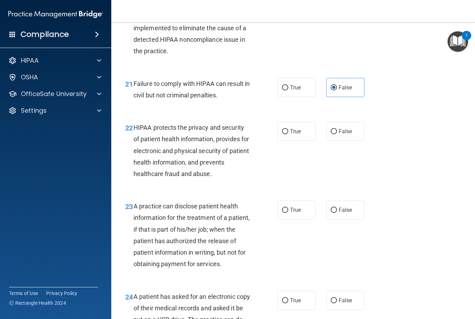
scroll to position [1308, 0]
click at [291, 134] on span "True" at bounding box center [295, 131] width 11 height 7
click at [288, 134] on input "True" at bounding box center [285, 131] width 6 height 5
radio input "true"
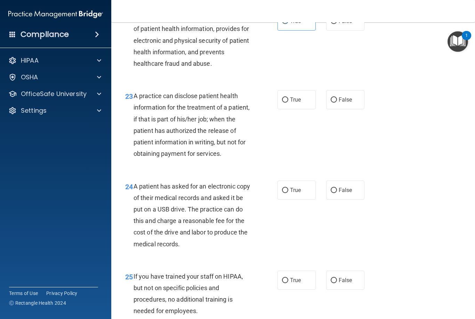
scroll to position [1419, 0]
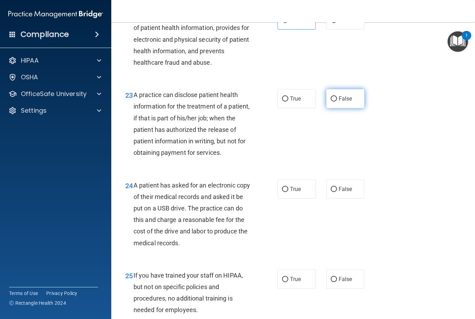
click at [336, 102] on input "False" at bounding box center [334, 98] width 6 height 5
radio input "true"
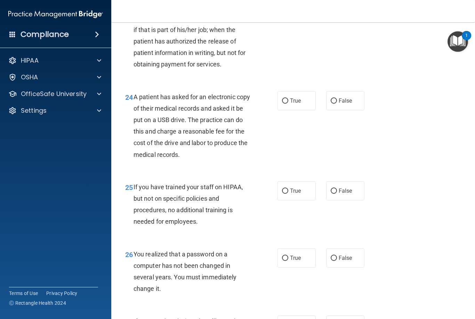
scroll to position [1507, 0]
click at [302, 104] on label "True" at bounding box center [297, 100] width 38 height 19
click at [288, 103] on input "True" at bounding box center [285, 100] width 6 height 5
radio input "true"
click at [349, 194] on span "False" at bounding box center [346, 190] width 14 height 7
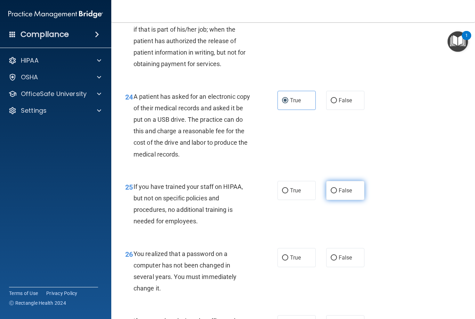
click at [337, 193] on input "False" at bounding box center [334, 190] width 6 height 5
radio input "true"
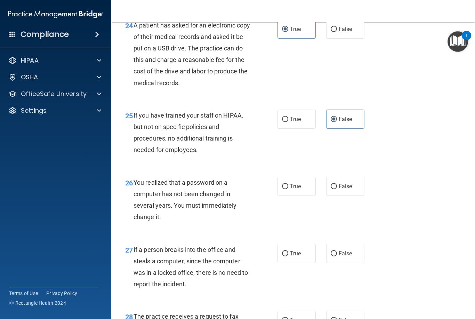
scroll to position [1580, 0]
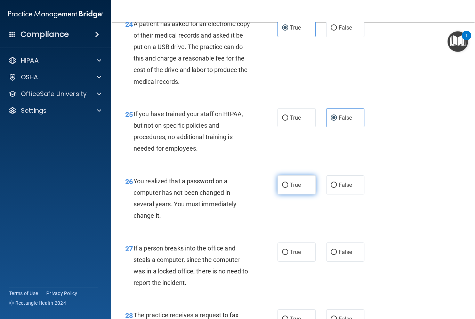
click at [298, 188] on span "True" at bounding box center [295, 185] width 11 height 7
click at [288, 188] on input "True" at bounding box center [285, 185] width 6 height 5
radio input "true"
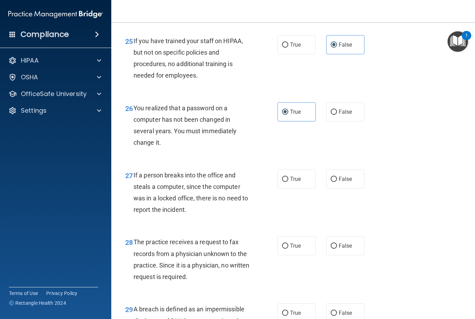
scroll to position [1654, 0]
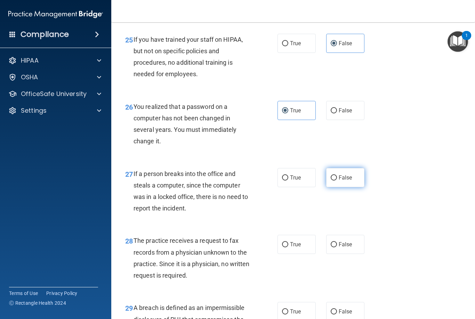
click at [351, 181] on span "False" at bounding box center [346, 177] width 14 height 7
click at [337, 180] on input "False" at bounding box center [334, 177] width 6 height 5
radio input "true"
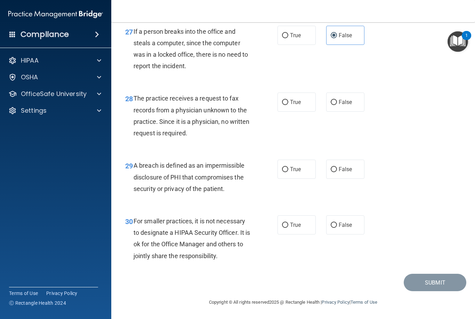
scroll to position [1799, 0]
click at [339, 101] on span "False" at bounding box center [346, 102] width 14 height 7
click at [337, 101] on input "False" at bounding box center [334, 102] width 6 height 5
radio input "true"
click at [295, 170] on span "True" at bounding box center [295, 169] width 11 height 7
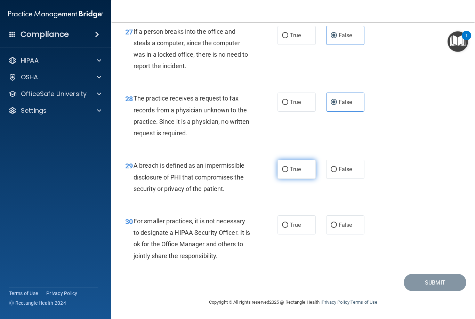
click at [288, 170] on input "True" at bounding box center [285, 169] width 6 height 5
radio input "true"
click at [345, 226] on span "False" at bounding box center [346, 225] width 14 height 7
click at [337, 226] on input "False" at bounding box center [334, 225] width 6 height 5
radio input "true"
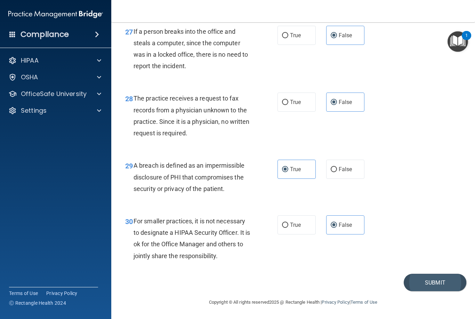
click at [420, 278] on button "Submit" at bounding box center [435, 283] width 63 height 18
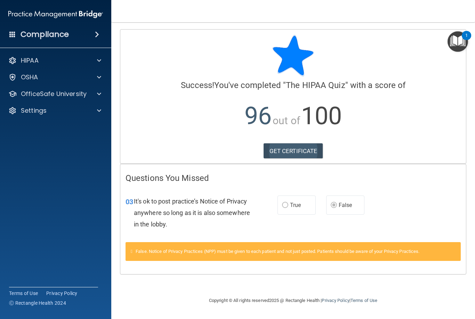
click at [278, 151] on link "GET CERTIFICATE" at bounding box center [293, 150] width 59 height 15
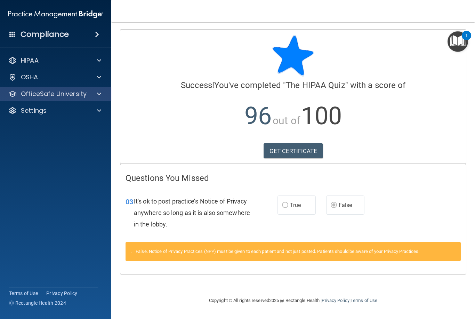
click at [100, 94] on span at bounding box center [99, 94] width 4 height 8
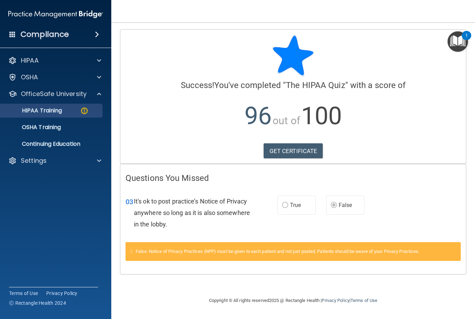
click at [79, 113] on div "HIPAA Training" at bounding box center [52, 110] width 95 height 7
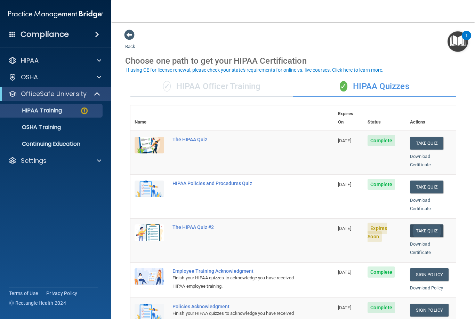
click at [421, 224] on button "Take Quiz" at bounding box center [426, 230] width 33 height 13
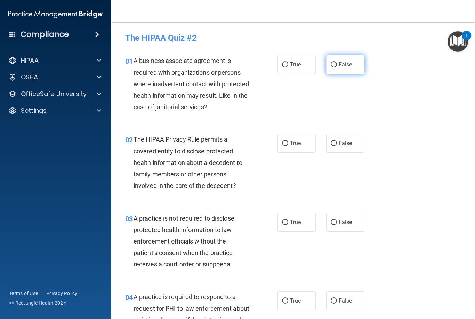
click at [337, 67] on label "False" at bounding box center [345, 64] width 38 height 19
click at [337, 67] on input "False" at bounding box center [334, 64] width 6 height 5
radio input "true"
click at [347, 141] on span "False" at bounding box center [346, 143] width 14 height 7
click at [337, 141] on input "False" at bounding box center [334, 143] width 6 height 5
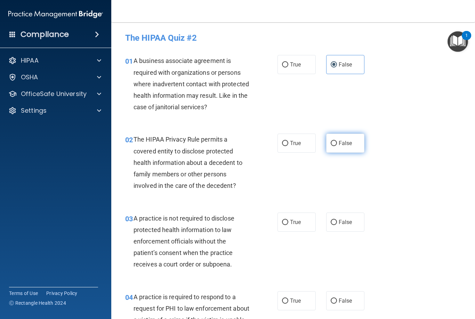
radio input "true"
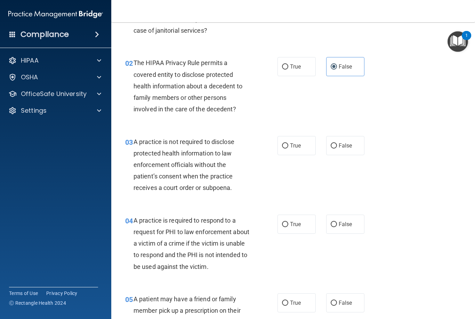
scroll to position [78, 0]
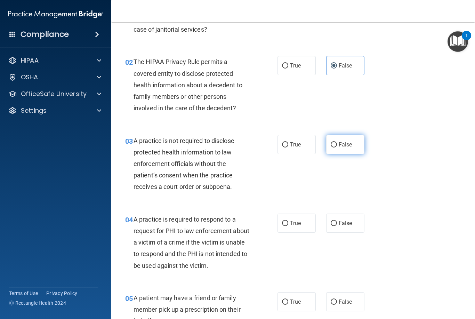
click at [348, 145] on span "False" at bounding box center [346, 144] width 14 height 7
click at [337, 145] on input "False" at bounding box center [334, 144] width 6 height 5
radio input "true"
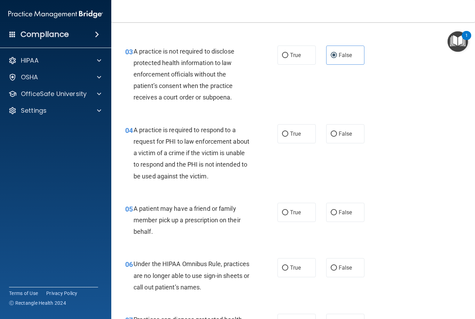
scroll to position [165, 0]
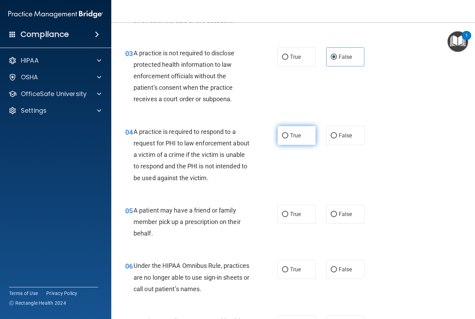
click at [290, 136] on span "True" at bounding box center [295, 135] width 11 height 7
click at [288, 136] on input "True" at bounding box center [285, 135] width 6 height 5
radio input "true"
click at [351, 214] on span "False" at bounding box center [346, 214] width 14 height 7
click at [337, 214] on input "False" at bounding box center [334, 214] width 6 height 5
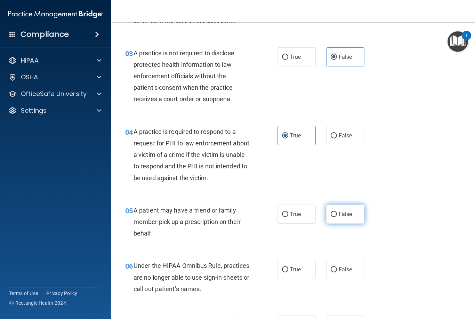
radio input "true"
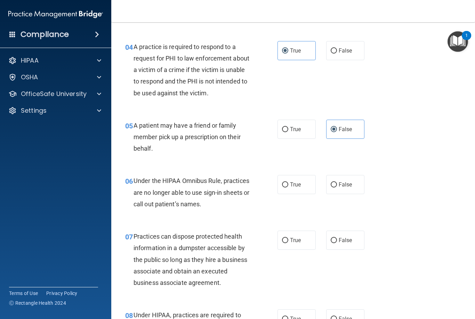
scroll to position [254, 0]
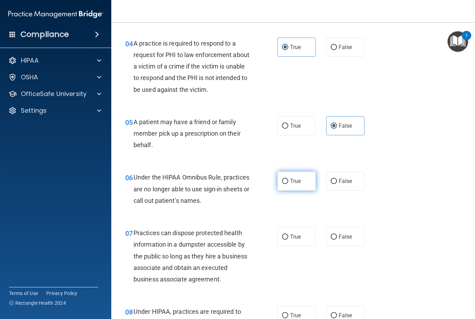
click at [292, 183] on label "True" at bounding box center [297, 180] width 38 height 19
click at [288, 183] on input "True" at bounding box center [285, 181] width 6 height 5
radio input "true"
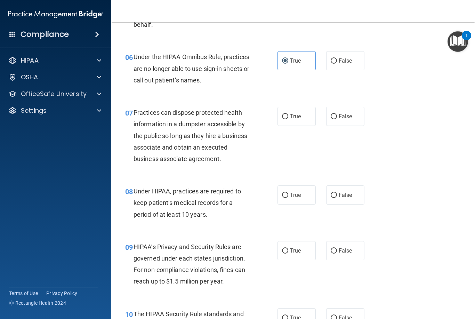
scroll to position [374, 0]
click at [349, 115] on span "False" at bounding box center [346, 116] width 14 height 7
click at [337, 115] on input "False" at bounding box center [334, 116] width 6 height 5
radio input "true"
click at [340, 196] on label "False" at bounding box center [345, 194] width 38 height 19
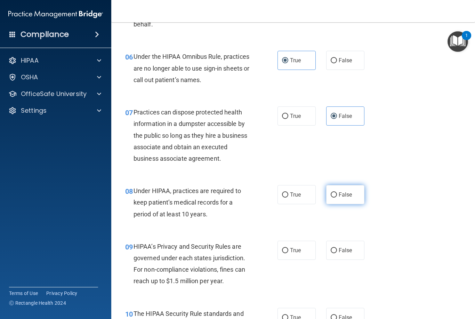
click at [337, 196] on input "False" at bounding box center [334, 194] width 6 height 5
radio input "true"
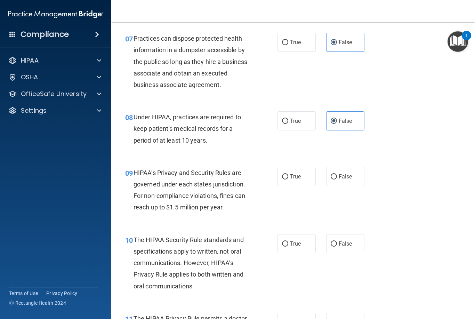
scroll to position [459, 0]
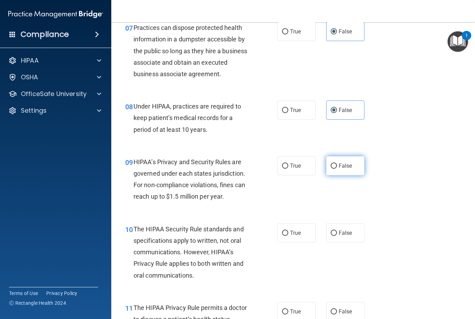
click at [354, 162] on label "False" at bounding box center [345, 165] width 38 height 19
click at [337, 163] on input "False" at bounding box center [334, 165] width 6 height 5
radio input "true"
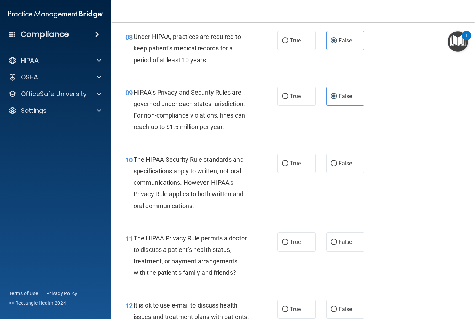
scroll to position [529, 0]
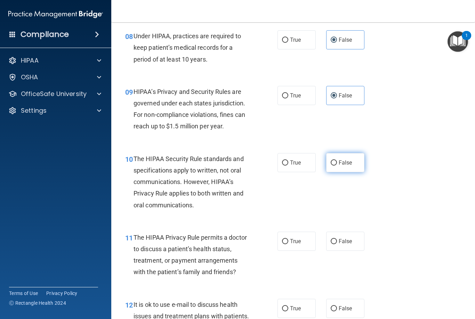
click at [355, 163] on label "False" at bounding box center [345, 162] width 38 height 19
click at [337, 163] on input "False" at bounding box center [334, 162] width 6 height 5
radio input "true"
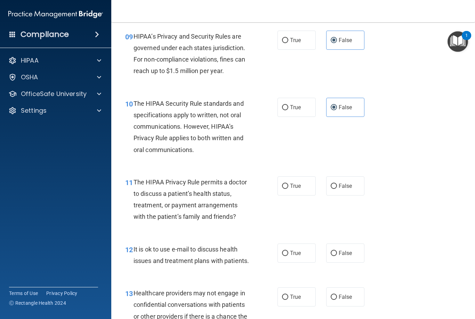
scroll to position [586, 0]
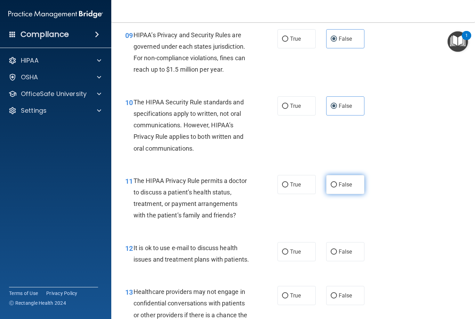
click at [343, 181] on span "False" at bounding box center [346, 184] width 14 height 7
click at [337, 182] on input "False" at bounding box center [334, 184] width 6 height 5
radio input "true"
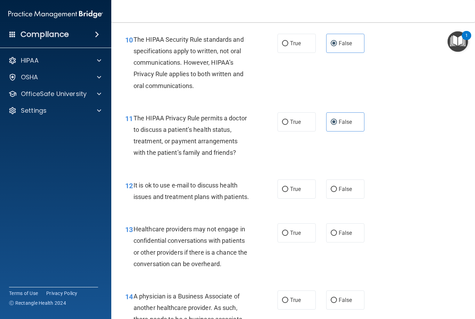
scroll to position [652, 0]
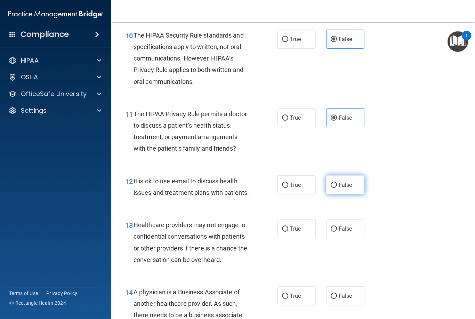
click at [343, 182] on span "False" at bounding box center [346, 185] width 14 height 7
click at [337, 183] on input "False" at bounding box center [334, 185] width 6 height 5
radio input "true"
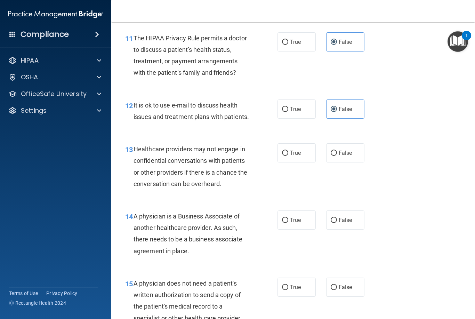
scroll to position [729, 0]
click at [294, 150] on span "True" at bounding box center [295, 152] width 11 height 7
click at [288, 150] on input "True" at bounding box center [285, 152] width 6 height 5
radio input "true"
click at [299, 216] on span "True" at bounding box center [295, 219] width 11 height 7
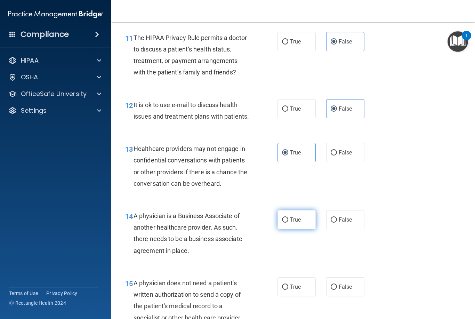
click at [288, 217] on input "True" at bounding box center [285, 219] width 6 height 5
radio input "true"
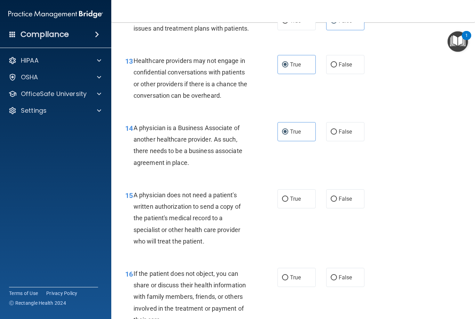
scroll to position [820, 0]
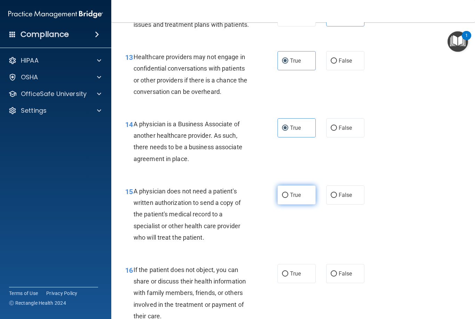
click at [295, 192] on span "True" at bounding box center [295, 195] width 11 height 7
click at [288, 193] on input "True" at bounding box center [285, 195] width 6 height 5
radio input "true"
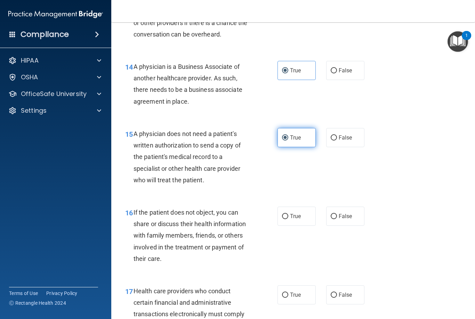
scroll to position [882, 0]
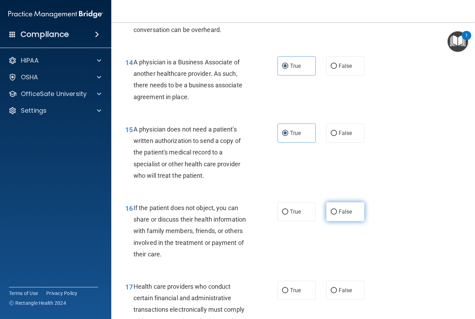
click at [347, 208] on span "False" at bounding box center [346, 211] width 14 height 7
click at [337, 209] on input "False" at bounding box center [334, 211] width 6 height 5
radio input "true"
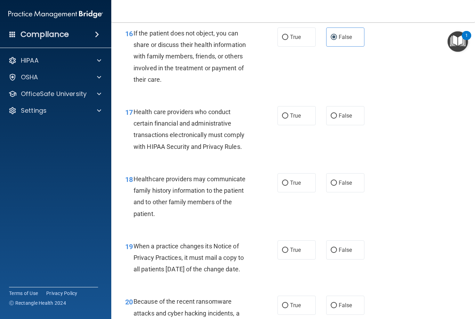
scroll to position [1057, 0]
click at [288, 117] on label "True" at bounding box center [297, 115] width 38 height 19
click at [288, 117] on input "True" at bounding box center [285, 115] width 6 height 5
radio input "true"
click at [338, 178] on label "False" at bounding box center [345, 182] width 38 height 19
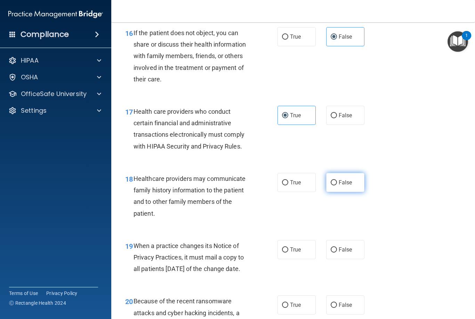
click at [337, 180] on input "False" at bounding box center [334, 182] width 6 height 5
radio input "true"
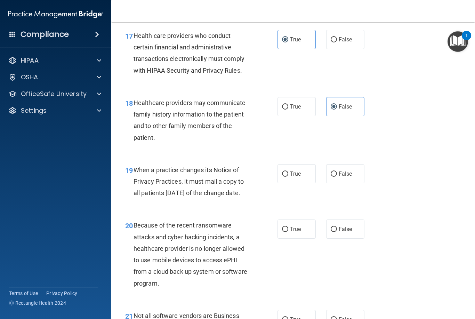
scroll to position [1133, 0]
click at [343, 172] on label "False" at bounding box center [345, 173] width 38 height 19
click at [337, 172] on input "False" at bounding box center [334, 173] width 6 height 5
radio input "true"
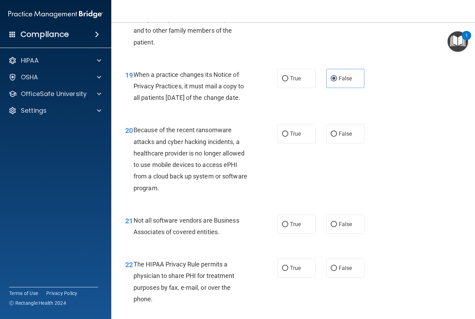
scroll to position [1229, 0]
click at [348, 137] on span "False" at bounding box center [346, 133] width 14 height 7
click at [337, 136] on input "False" at bounding box center [334, 133] width 6 height 5
radio input "true"
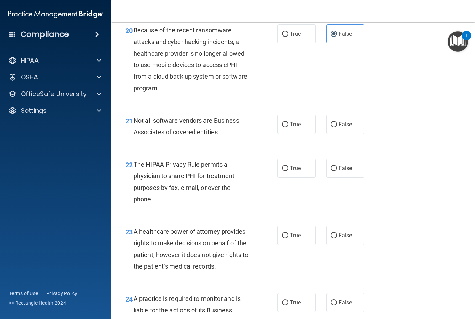
scroll to position [1329, 0]
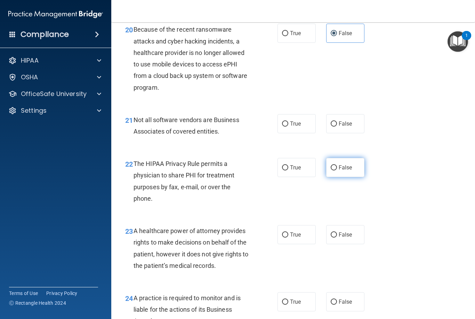
click at [352, 175] on label "False" at bounding box center [345, 167] width 38 height 19
click at [337, 170] on input "False" at bounding box center [334, 167] width 6 height 5
radio input "true"
click at [302, 177] on label "True" at bounding box center [297, 167] width 38 height 19
click at [288, 170] on input "True" at bounding box center [285, 167] width 6 height 5
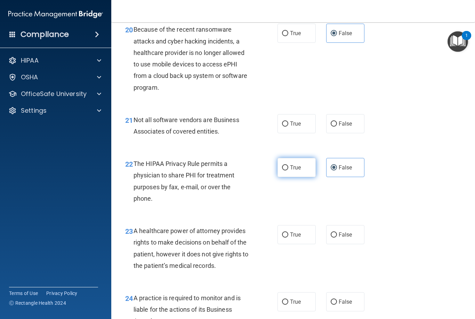
radio input "true"
radio input "false"
click at [338, 132] on label "False" at bounding box center [345, 123] width 38 height 19
click at [337, 127] on input "False" at bounding box center [334, 123] width 6 height 5
radio input "true"
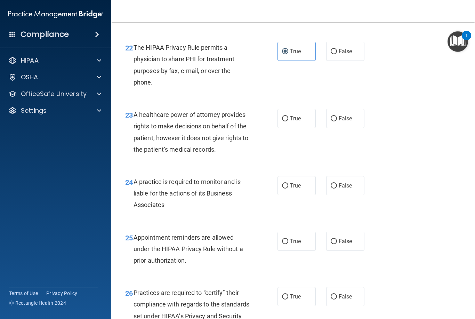
scroll to position [1446, 0]
click at [349, 120] on span "False" at bounding box center [346, 117] width 14 height 7
click at [337, 120] on input "False" at bounding box center [334, 117] width 6 height 5
radio input "true"
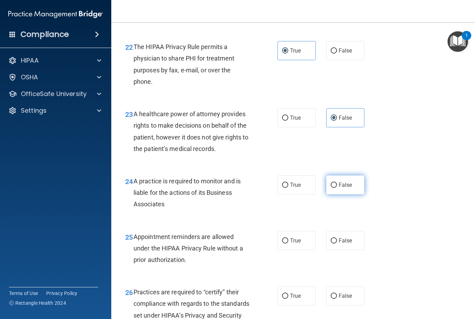
click at [342, 188] on span "False" at bounding box center [346, 185] width 14 height 7
click at [337, 188] on input "False" at bounding box center [334, 185] width 6 height 5
radio input "true"
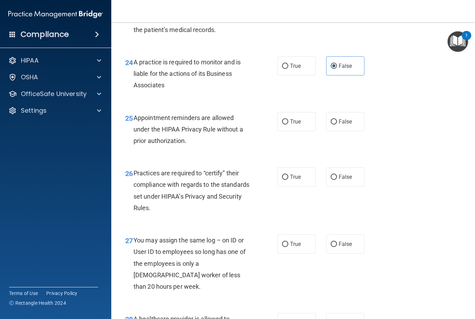
scroll to position [1567, 0]
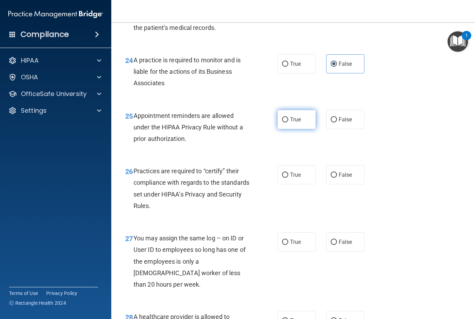
click at [290, 123] on span "True" at bounding box center [295, 119] width 11 height 7
click at [288, 122] on input "True" at bounding box center [285, 119] width 6 height 5
radio input "true"
click at [295, 178] on span "True" at bounding box center [295, 174] width 11 height 7
click at [288, 178] on input "True" at bounding box center [285, 174] width 6 height 5
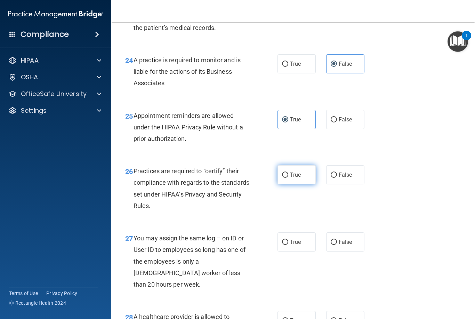
radio input "true"
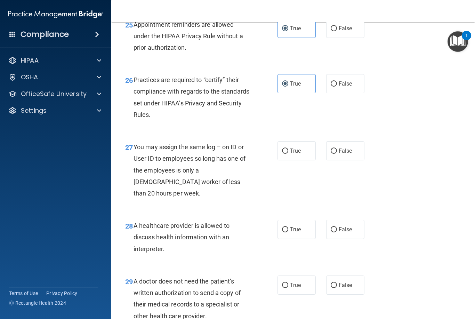
scroll to position [1662, 0]
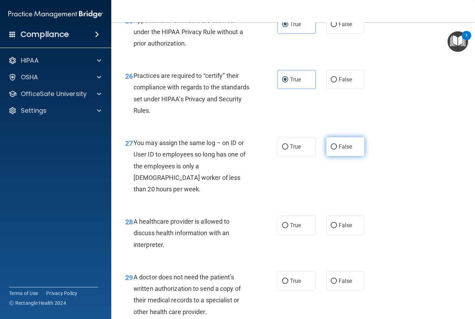
click at [351, 150] on span "False" at bounding box center [346, 146] width 14 height 7
click at [337, 150] on input "False" at bounding box center [334, 146] width 6 height 5
radio input "true"
click at [292, 223] on label "True" at bounding box center [297, 225] width 38 height 19
click at [288, 223] on input "True" at bounding box center [285, 225] width 6 height 5
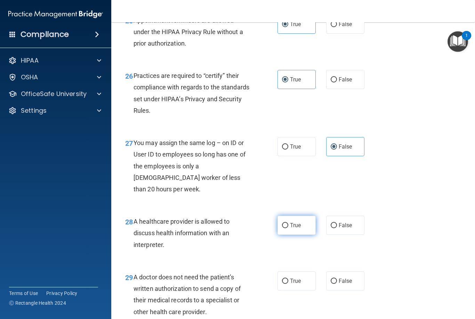
radio input "true"
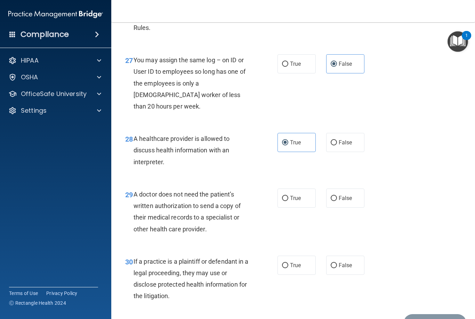
scroll to position [1747, 0]
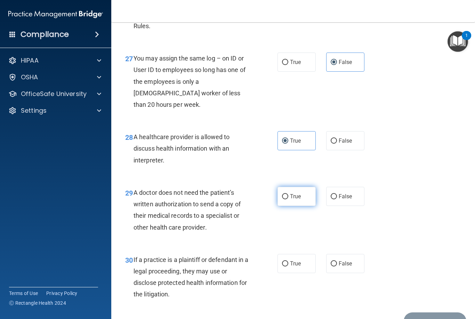
click at [299, 193] on span "True" at bounding box center [295, 196] width 11 height 7
click at [288, 194] on input "True" at bounding box center [285, 196] width 6 height 5
radio input "true"
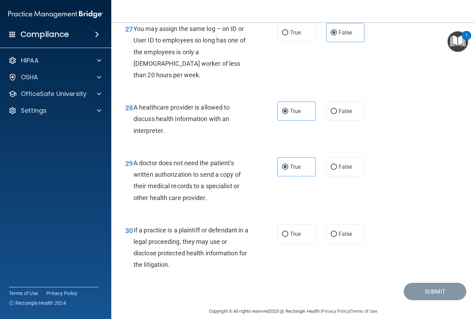
scroll to position [1776, 0]
click at [295, 230] on label "True" at bounding box center [297, 234] width 38 height 19
click at [288, 232] on input "True" at bounding box center [285, 234] width 6 height 5
radio input "true"
click at [428, 283] on button "Submit" at bounding box center [435, 292] width 63 height 18
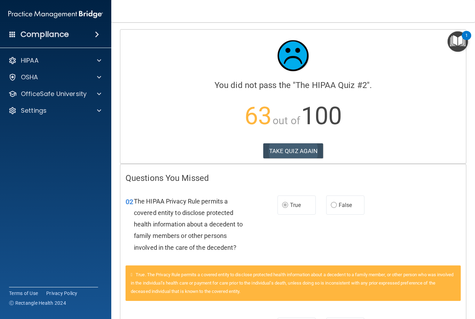
click at [302, 151] on button "TAKE QUIZ AGAIN" at bounding box center [293, 150] width 60 height 15
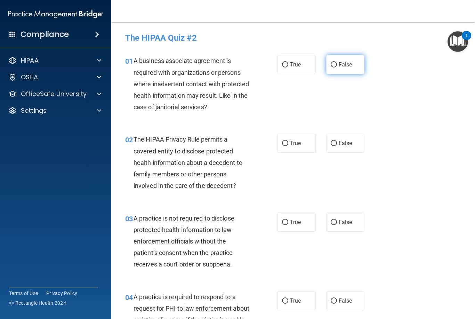
click at [344, 70] on label "False" at bounding box center [345, 64] width 38 height 19
click at [337, 67] on input "False" at bounding box center [334, 64] width 6 height 5
radio input "true"
click at [302, 144] on label "True" at bounding box center [297, 143] width 38 height 19
click at [288, 144] on input "True" at bounding box center [285, 143] width 6 height 5
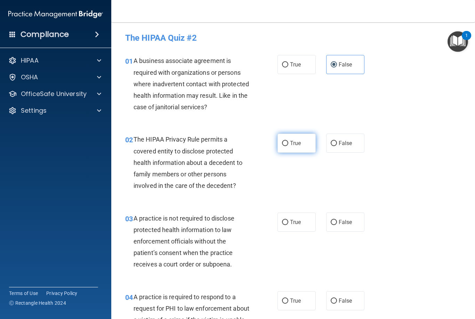
radio input "true"
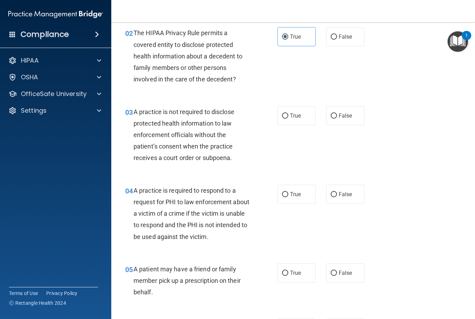
scroll to position [107, 0]
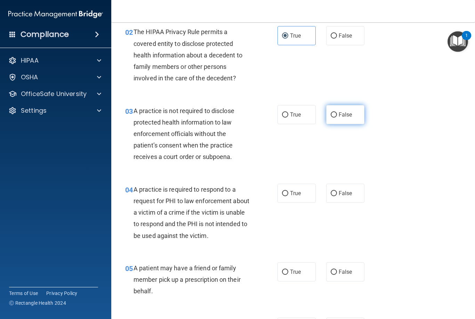
click at [337, 115] on label "False" at bounding box center [345, 114] width 38 height 19
click at [337, 115] on input "False" at bounding box center [334, 114] width 6 height 5
radio input "true"
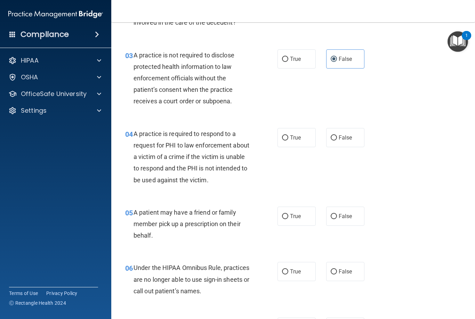
scroll to position [163, 0]
click at [292, 141] on label "True" at bounding box center [297, 137] width 38 height 19
click at [288, 140] on input "True" at bounding box center [285, 137] width 6 height 5
radio input "true"
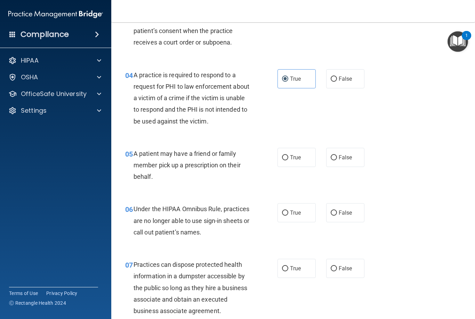
scroll to position [222, 0]
click at [290, 157] on span "True" at bounding box center [295, 157] width 11 height 7
click at [288, 157] on input "True" at bounding box center [285, 157] width 6 height 5
radio input "true"
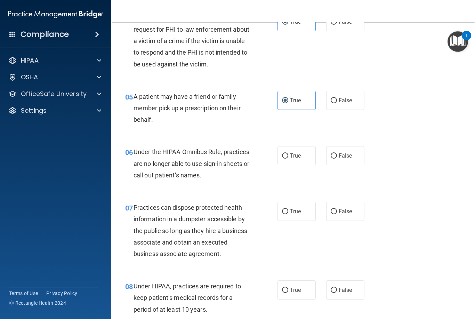
scroll to position [280, 0]
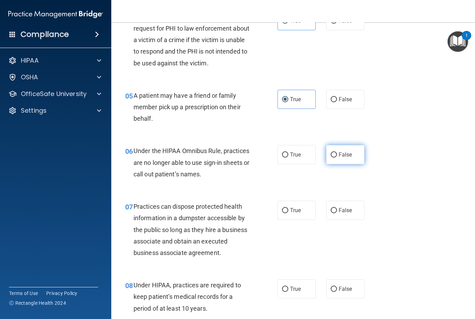
click at [348, 155] on span "False" at bounding box center [346, 154] width 14 height 7
click at [337, 155] on input "False" at bounding box center [334, 154] width 6 height 5
radio input "true"
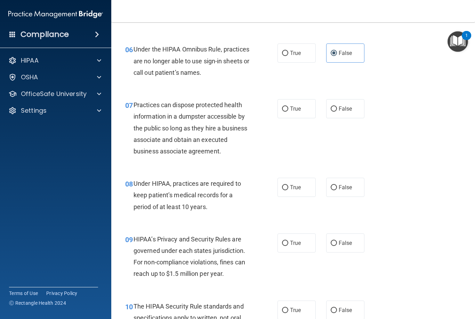
scroll to position [383, 0]
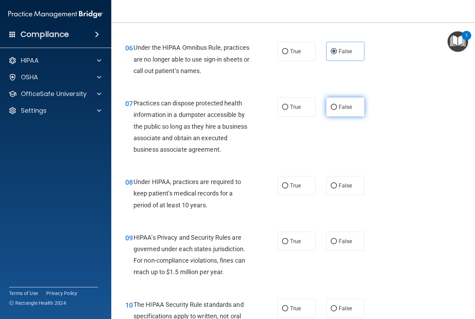
click at [339, 105] on span "False" at bounding box center [346, 107] width 14 height 7
click at [337, 105] on input "False" at bounding box center [334, 107] width 6 height 5
radio input "true"
click at [341, 184] on span "False" at bounding box center [346, 185] width 14 height 7
click at [337, 184] on input "False" at bounding box center [334, 185] width 6 height 5
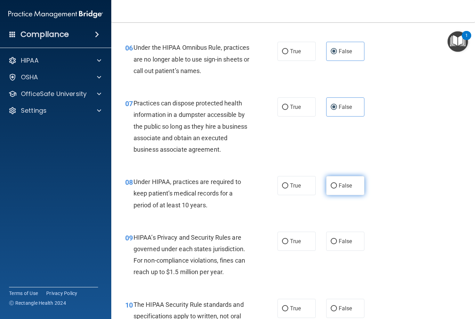
radio input "true"
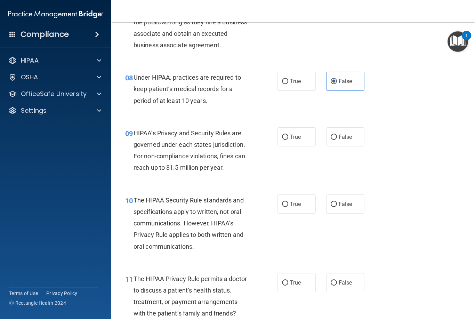
scroll to position [488, 0]
click at [347, 134] on span "False" at bounding box center [346, 136] width 14 height 7
click at [337, 134] on input "False" at bounding box center [334, 136] width 6 height 5
radio input "true"
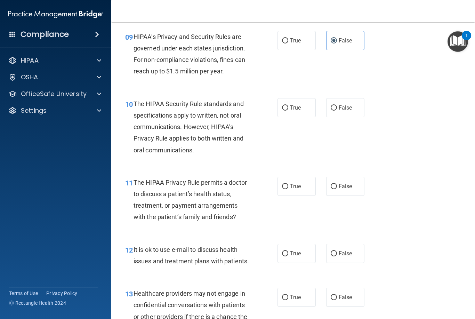
scroll to position [586, 0]
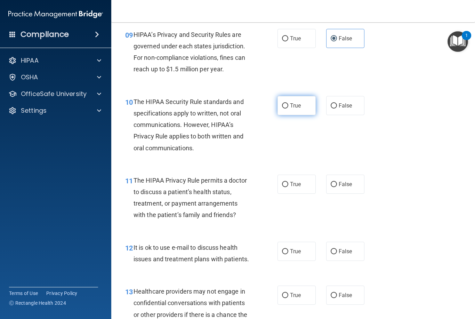
click at [289, 102] on label "True" at bounding box center [297, 105] width 38 height 19
click at [288, 103] on input "True" at bounding box center [285, 105] width 6 height 5
radio input "true"
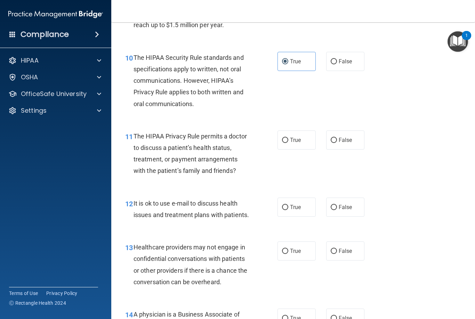
scroll to position [632, 0]
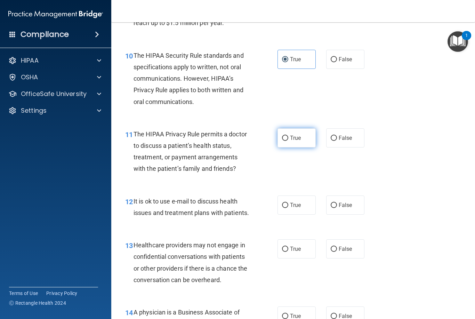
click at [291, 135] on span "True" at bounding box center [295, 138] width 11 height 7
click at [288, 136] on input "True" at bounding box center [285, 138] width 6 height 5
radio input "true"
click at [296, 204] on span "True" at bounding box center [295, 205] width 11 height 7
click at [288, 204] on input "True" at bounding box center [285, 205] width 6 height 5
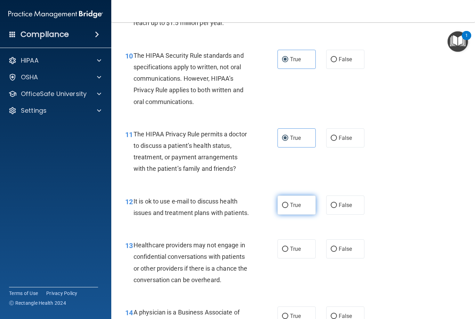
radio input "true"
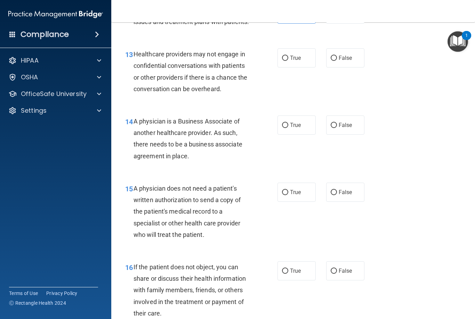
scroll to position [825, 0]
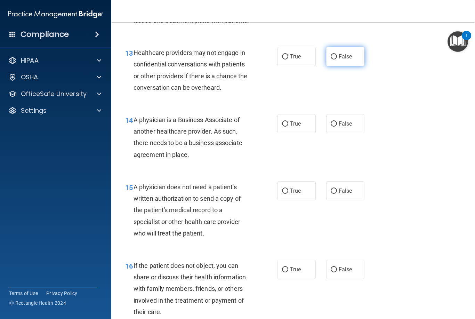
click at [351, 58] on label "False" at bounding box center [345, 56] width 38 height 19
click at [337, 58] on input "False" at bounding box center [334, 56] width 6 height 5
radio input "true"
click at [343, 122] on span "False" at bounding box center [346, 123] width 14 height 7
click at [337, 122] on input "False" at bounding box center [334, 123] width 6 height 5
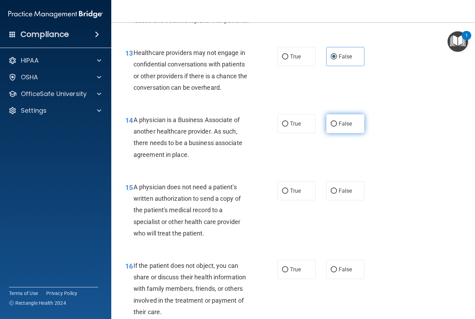
radio input "true"
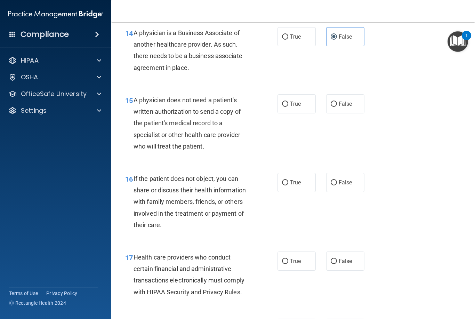
scroll to position [913, 0]
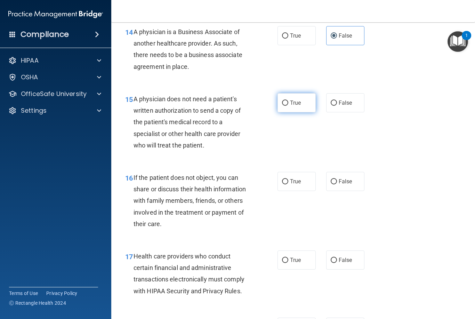
click at [292, 99] on span "True" at bounding box center [295, 102] width 11 height 7
click at [288, 101] on input "True" at bounding box center [285, 103] width 6 height 5
radio input "true"
click at [292, 178] on span "True" at bounding box center [295, 181] width 11 height 7
click at [288, 179] on input "True" at bounding box center [285, 181] width 6 height 5
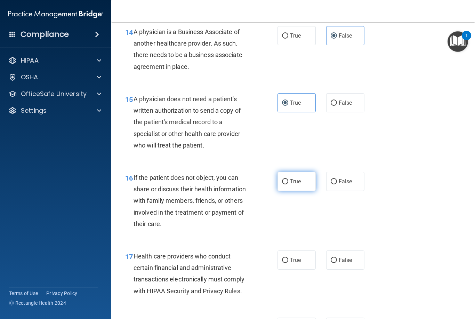
radio input "true"
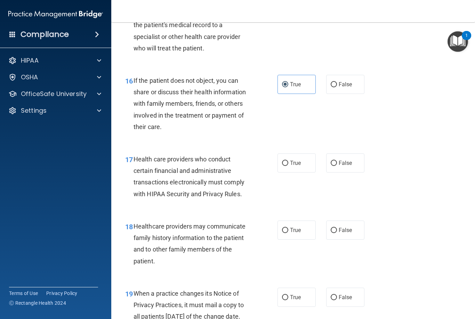
scroll to position [1013, 0]
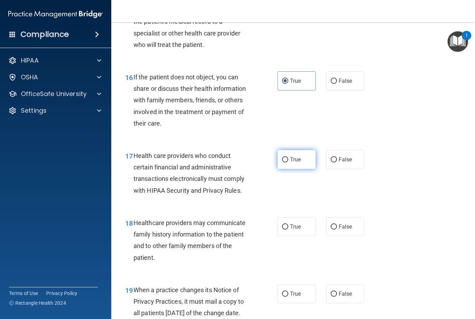
click at [304, 153] on label "True" at bounding box center [297, 159] width 38 height 19
click at [288, 157] on input "True" at bounding box center [285, 159] width 6 height 5
radio input "true"
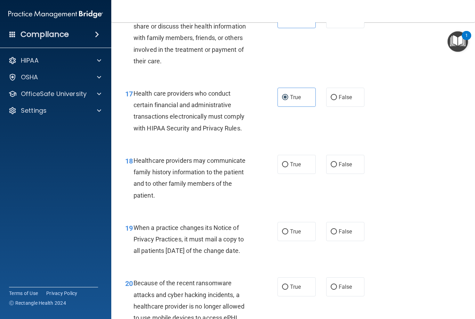
scroll to position [1078, 0]
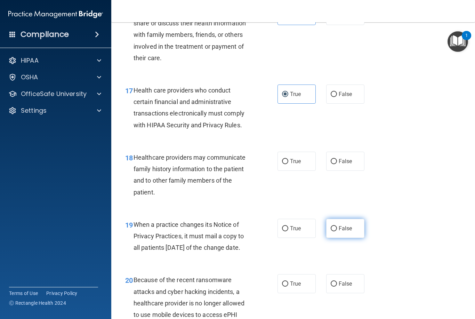
click at [337, 226] on input "False" at bounding box center [334, 228] width 6 height 5
radio input "true"
click at [357, 157] on label "False" at bounding box center [345, 161] width 38 height 19
click at [337, 159] on input "False" at bounding box center [334, 161] width 6 height 5
radio input "true"
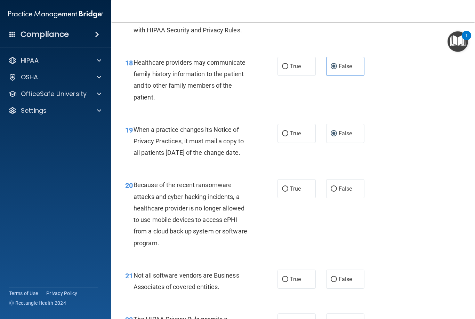
scroll to position [1174, 0]
click at [338, 192] on label "False" at bounding box center [345, 188] width 38 height 19
click at [337, 191] on input "False" at bounding box center [334, 188] width 6 height 5
radio input "true"
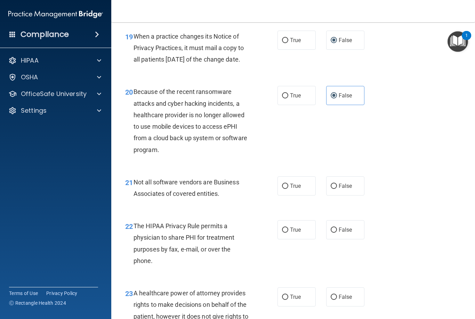
scroll to position [1267, 0]
click at [294, 189] on span "True" at bounding box center [295, 185] width 11 height 7
click at [288, 188] on input "True" at bounding box center [285, 185] width 6 height 5
radio input "true"
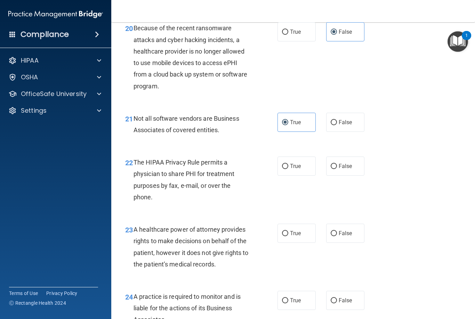
scroll to position [1331, 0]
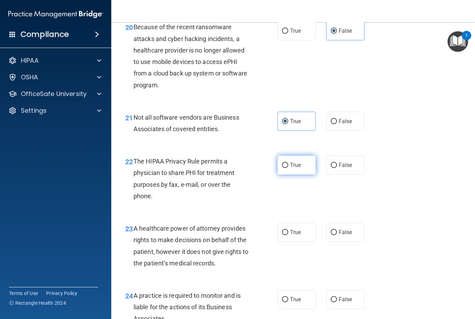
click at [291, 168] on span "True" at bounding box center [295, 165] width 11 height 7
click at [288, 168] on input "True" at bounding box center [285, 165] width 6 height 5
radio input "true"
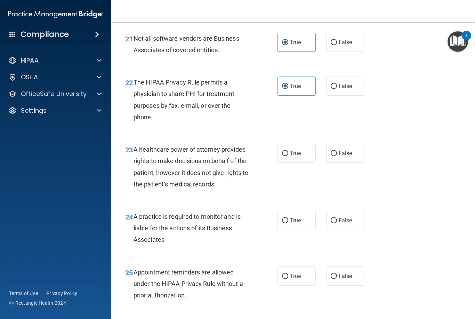
scroll to position [1411, 0]
click at [339, 161] on label "False" at bounding box center [345, 152] width 38 height 19
click at [337, 156] on input "False" at bounding box center [334, 153] width 6 height 5
radio input "true"
click at [344, 223] on span "False" at bounding box center [346, 220] width 14 height 7
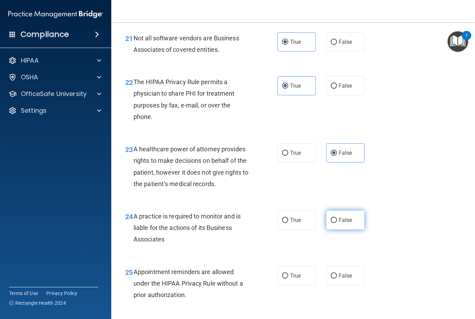
click at [337, 223] on input "False" at bounding box center [334, 220] width 6 height 5
radio input "true"
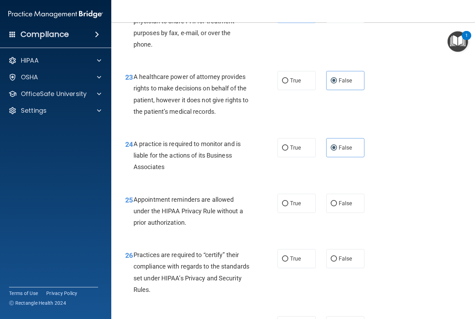
scroll to position [1486, 0]
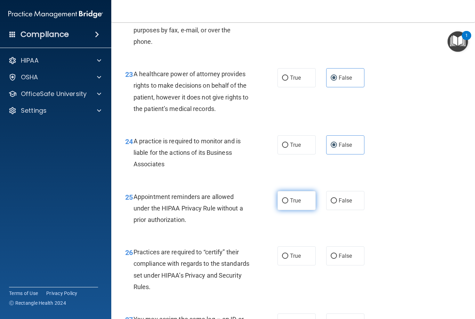
click at [302, 207] on label "True" at bounding box center [297, 200] width 38 height 19
click at [288, 203] on input "True" at bounding box center [285, 200] width 6 height 5
radio input "true"
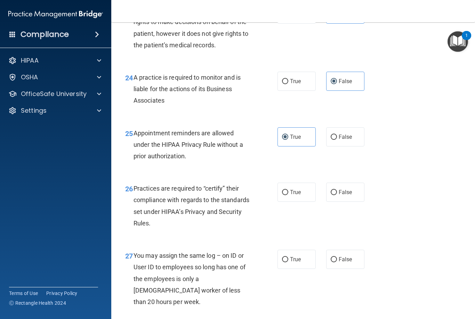
scroll to position [1553, 0]
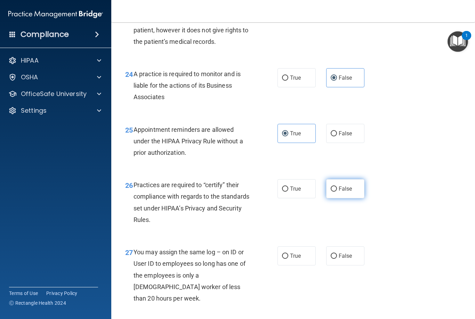
click at [353, 194] on label "False" at bounding box center [345, 188] width 38 height 19
click at [337, 192] on input "False" at bounding box center [334, 188] width 6 height 5
radio input "true"
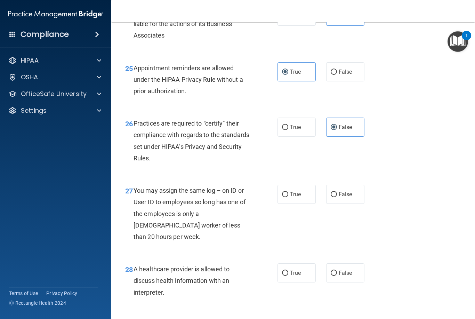
scroll to position [1615, 0]
click at [354, 196] on label "False" at bounding box center [345, 193] width 38 height 19
click at [337, 196] on input "False" at bounding box center [334, 194] width 6 height 5
radio input "true"
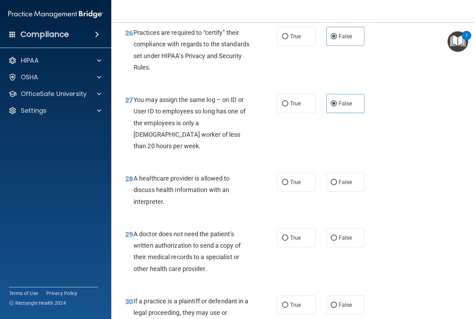
scroll to position [1709, 0]
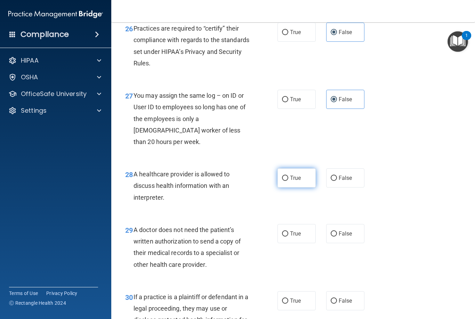
click at [288, 168] on label "True" at bounding box center [297, 177] width 38 height 19
click at [288, 176] on input "True" at bounding box center [285, 178] width 6 height 5
radio input "true"
click at [291, 231] on label "True" at bounding box center [297, 233] width 38 height 19
click at [288, 231] on input "True" at bounding box center [285, 233] width 6 height 5
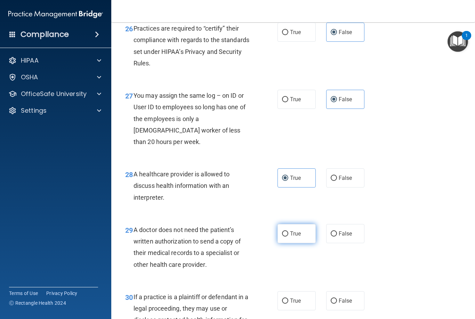
radio input "true"
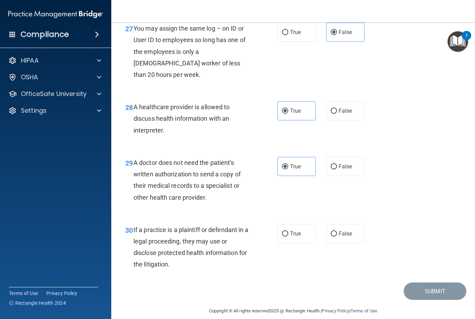
scroll to position [1776, 0]
click at [303, 225] on label "True" at bounding box center [297, 234] width 38 height 19
click at [288, 232] on input "True" at bounding box center [285, 234] width 6 height 5
radio input "true"
click at [418, 285] on button "Submit" at bounding box center [435, 292] width 63 height 18
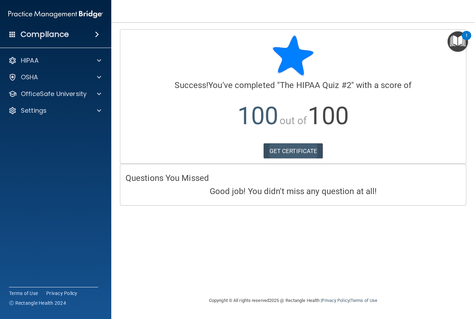
click at [295, 148] on link "GET CERTIFICATE" at bounding box center [293, 150] width 59 height 15
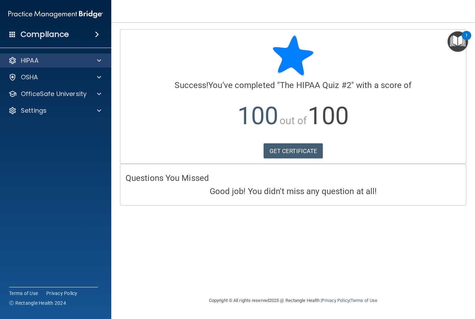
click at [101, 61] on div at bounding box center [97, 60] width 17 height 8
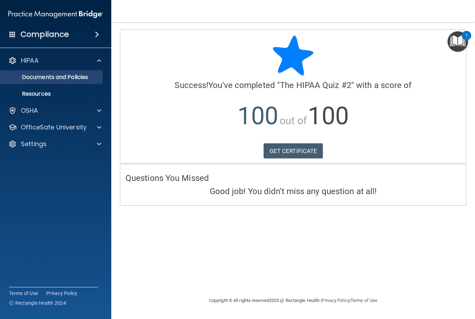
click at [93, 78] on p "Documents and Policies" at bounding box center [52, 77] width 95 height 7
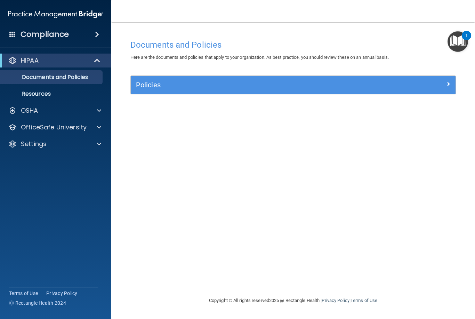
click at [457, 42] on img "Open Resource Center, 1 new notification" at bounding box center [458, 41] width 21 height 21
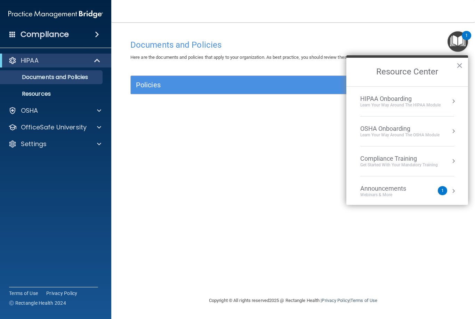
click at [397, 192] on div "Webinars & More" at bounding box center [390, 195] width 60 height 6
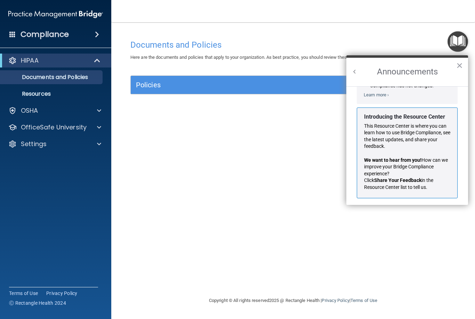
scroll to position [103, 0]
click at [460, 67] on button "×" at bounding box center [459, 65] width 7 height 11
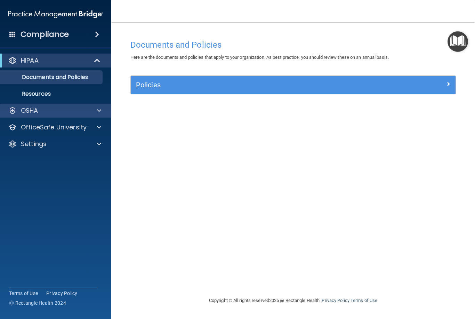
click at [99, 111] on span at bounding box center [99, 110] width 4 height 8
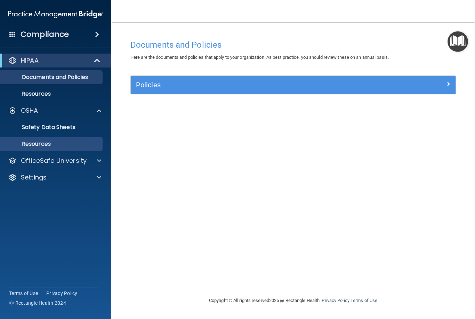
click at [49, 144] on p "Resources" at bounding box center [52, 143] width 95 height 7
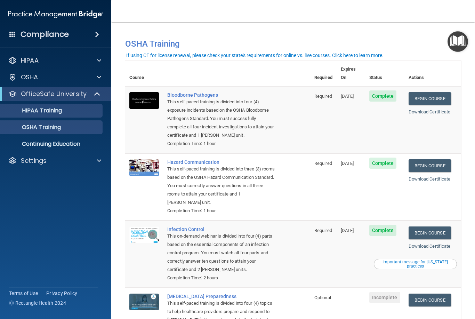
click at [60, 114] on link "HIPAA Training" at bounding box center [48, 111] width 110 height 14
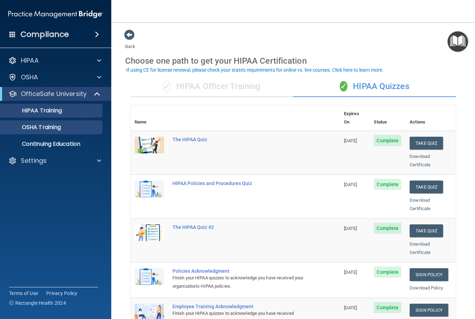
click at [58, 128] on p "OSHA Training" at bounding box center [33, 127] width 56 height 7
